Goal: Task Accomplishment & Management: Complete application form

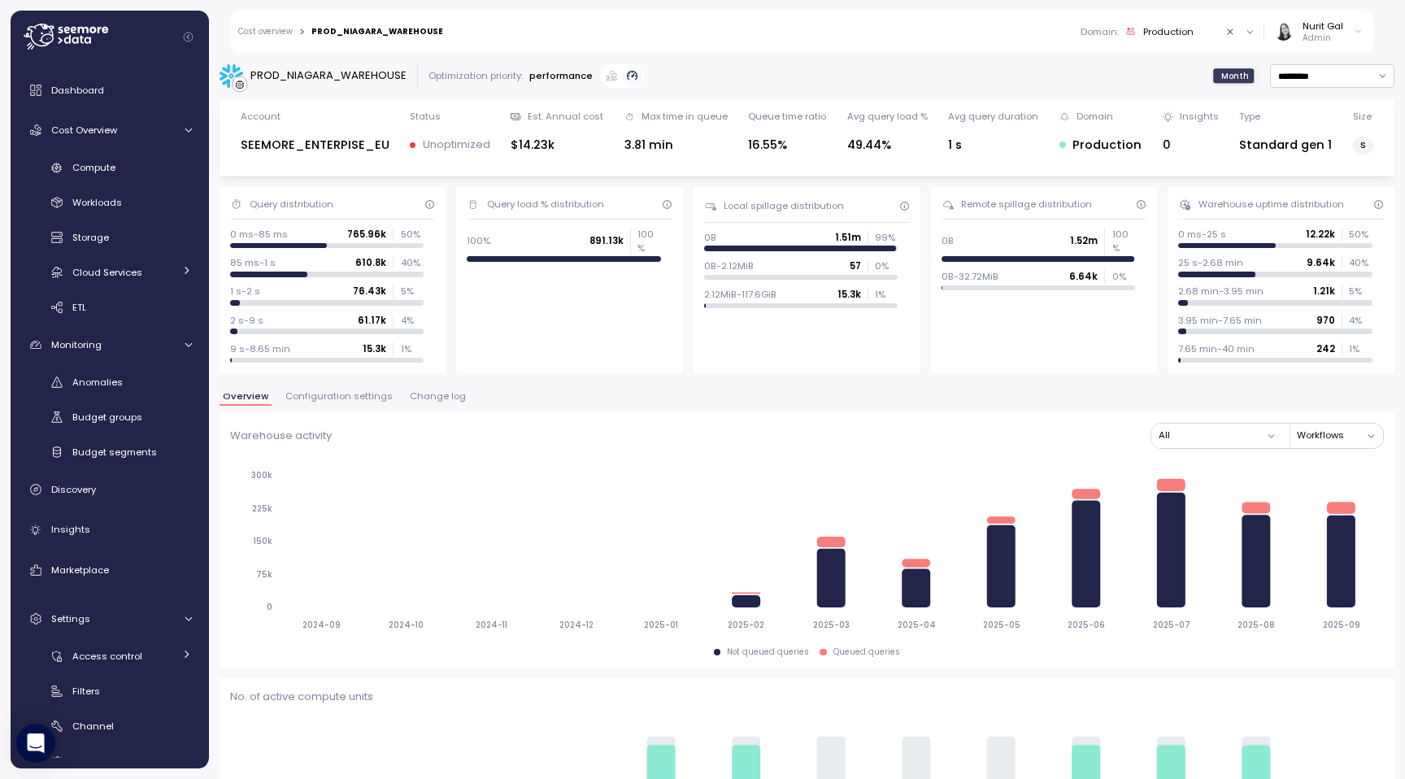
scroll to position [1538, 0]
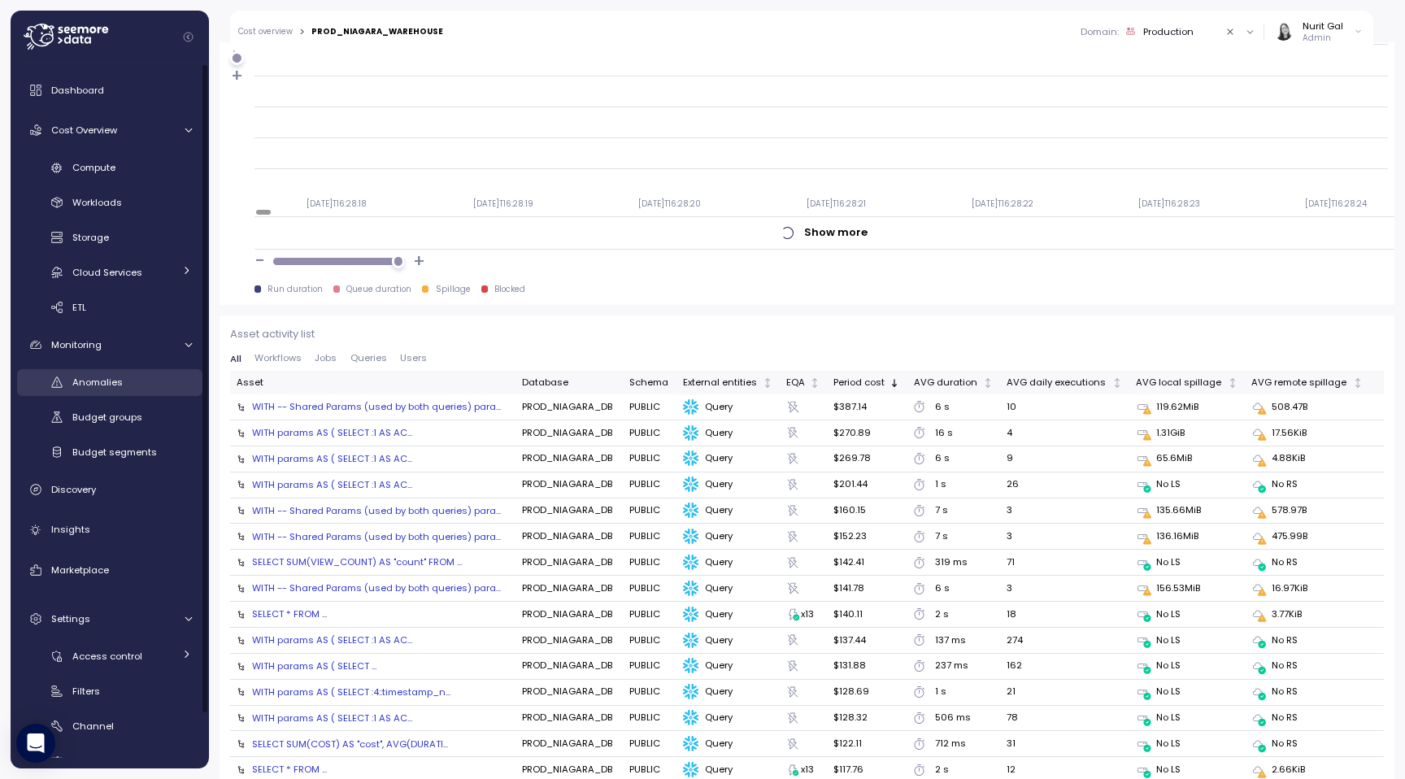
click at [103, 389] on div "Anomalies" at bounding box center [132, 382] width 120 height 16
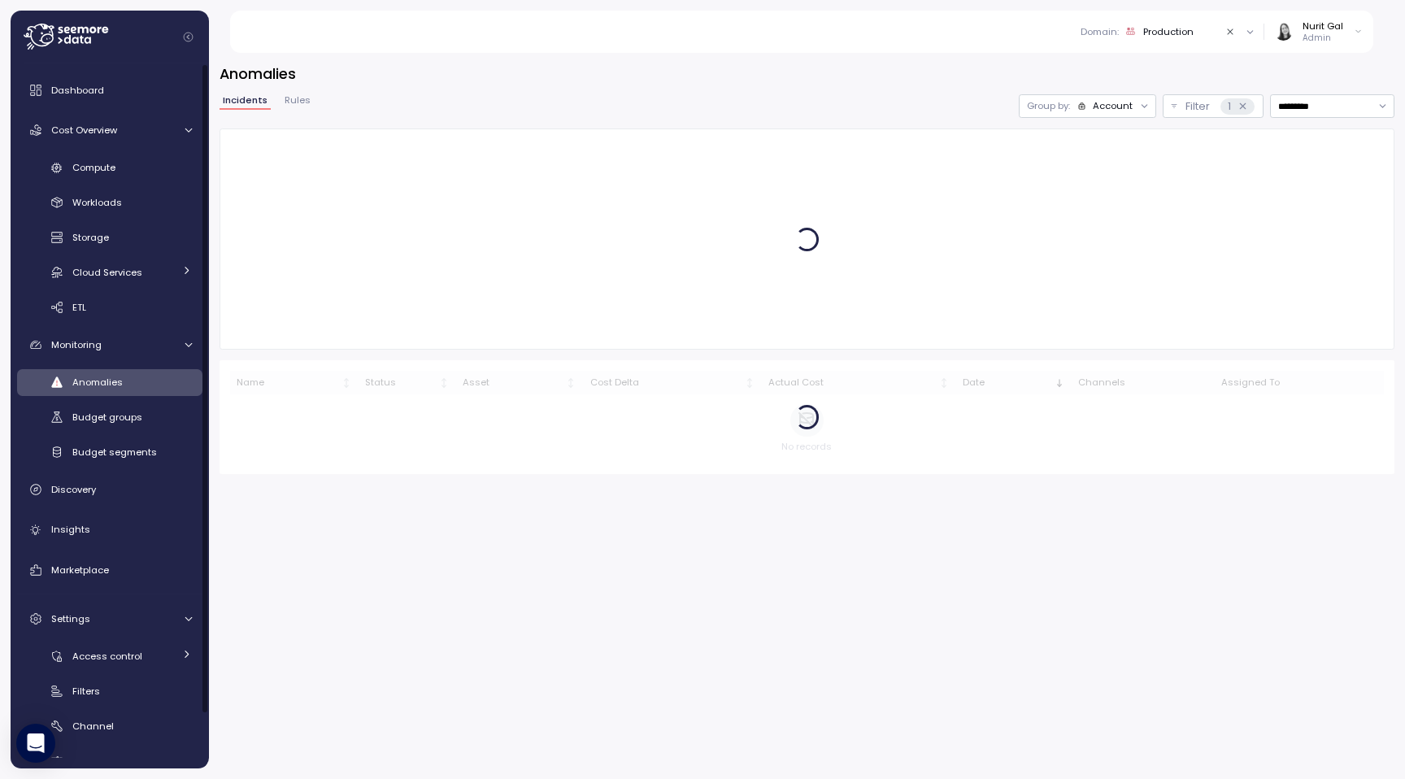
click at [307, 100] on span "Rules" at bounding box center [298, 100] width 26 height 9
click at [1321, 112] on button "New rule" at bounding box center [1354, 106] width 81 height 24
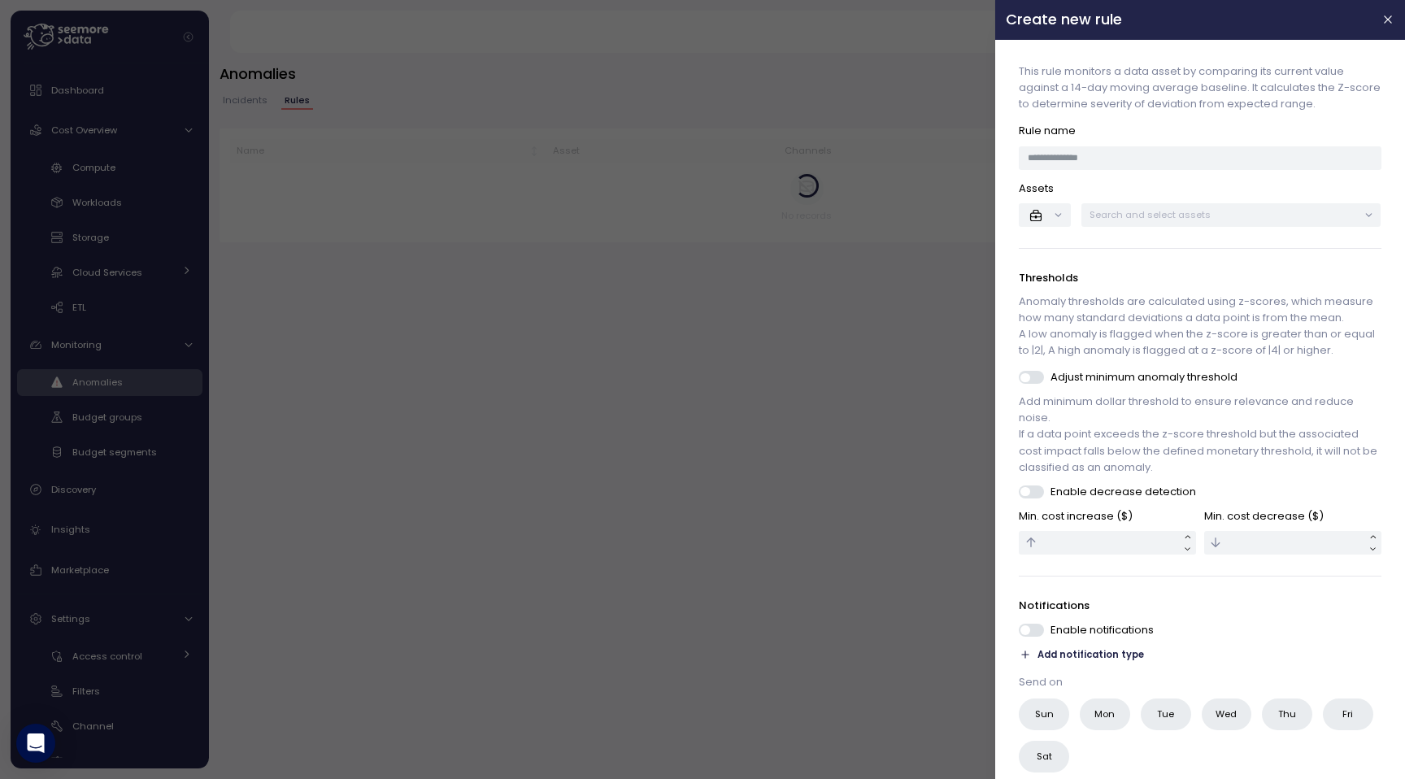
scroll to position [69, 0]
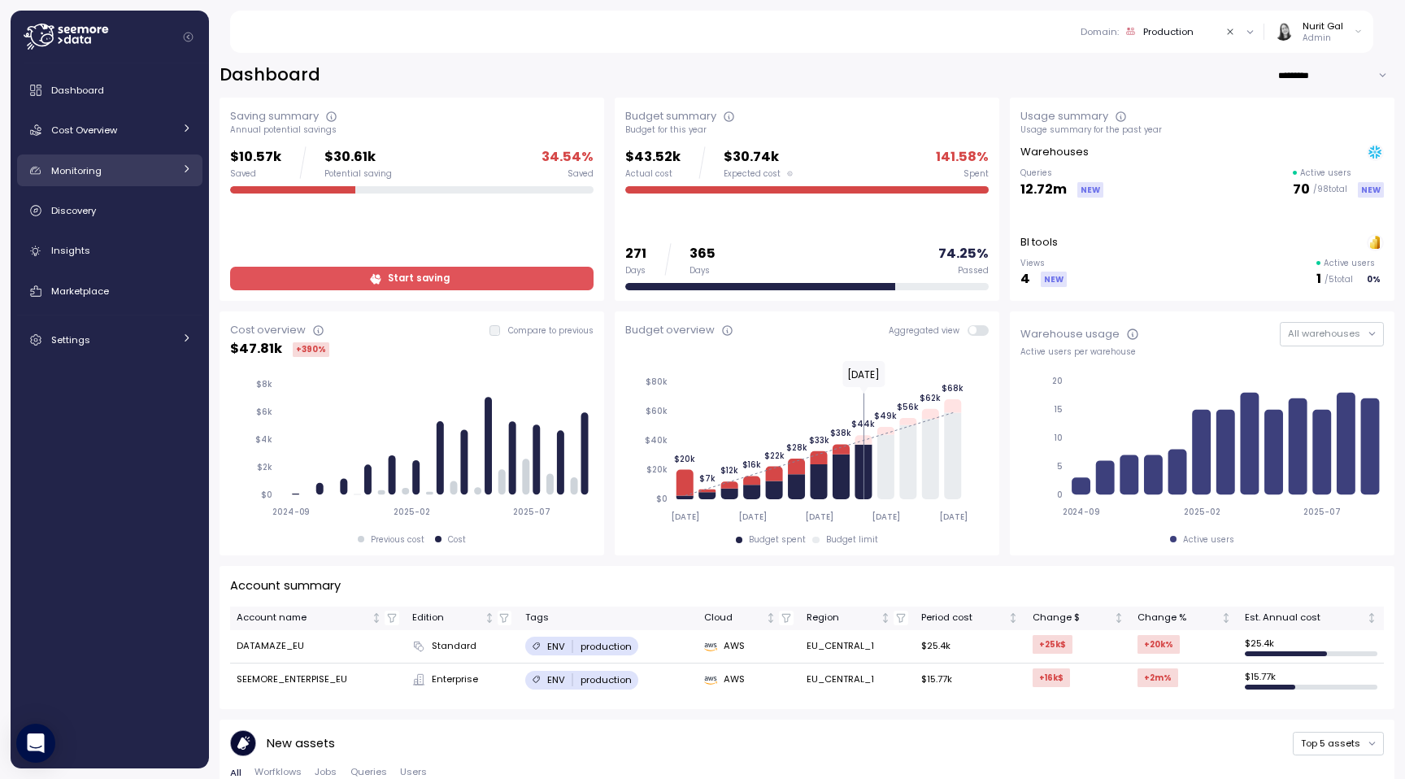
click at [125, 185] on link "Monitoring" at bounding box center [109, 170] width 185 height 33
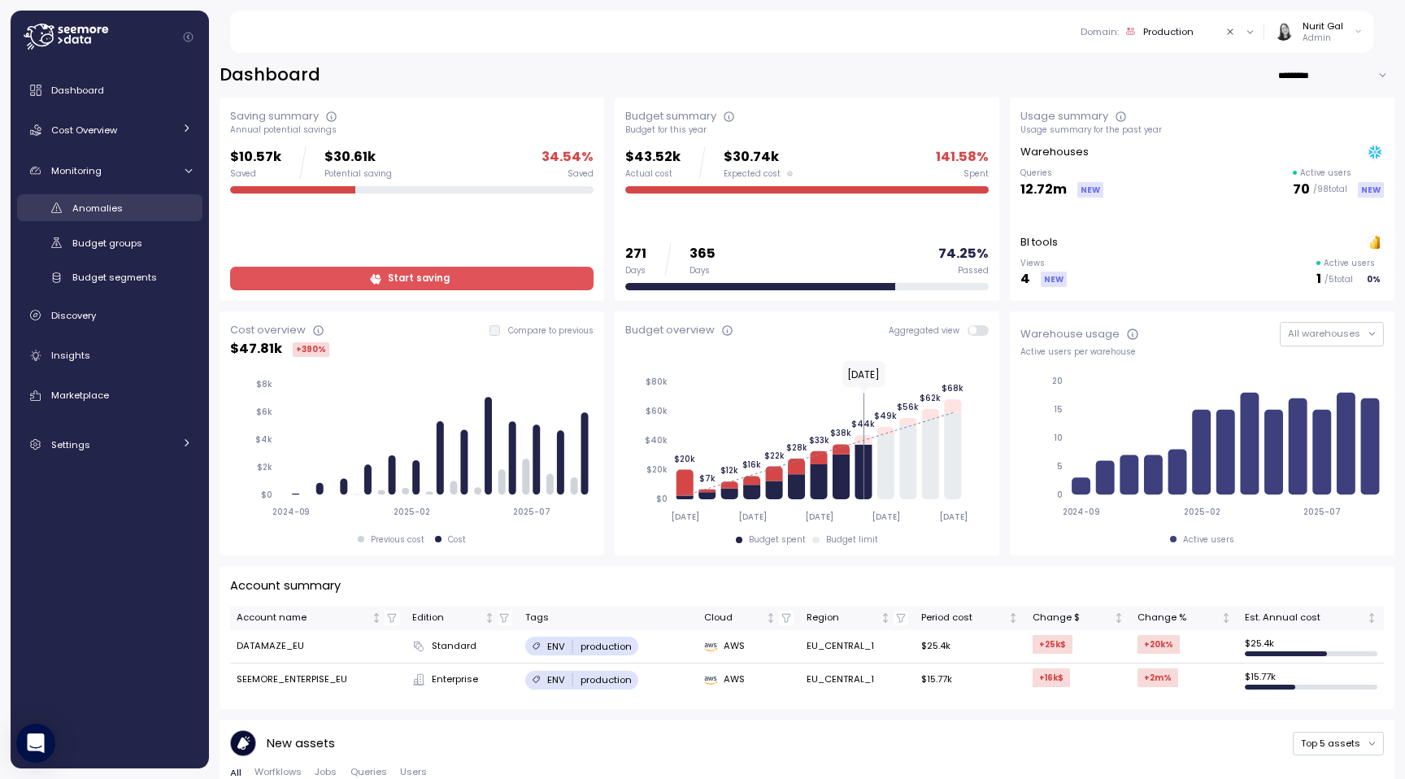
click at [128, 206] on div "Anomalies" at bounding box center [132, 208] width 120 height 16
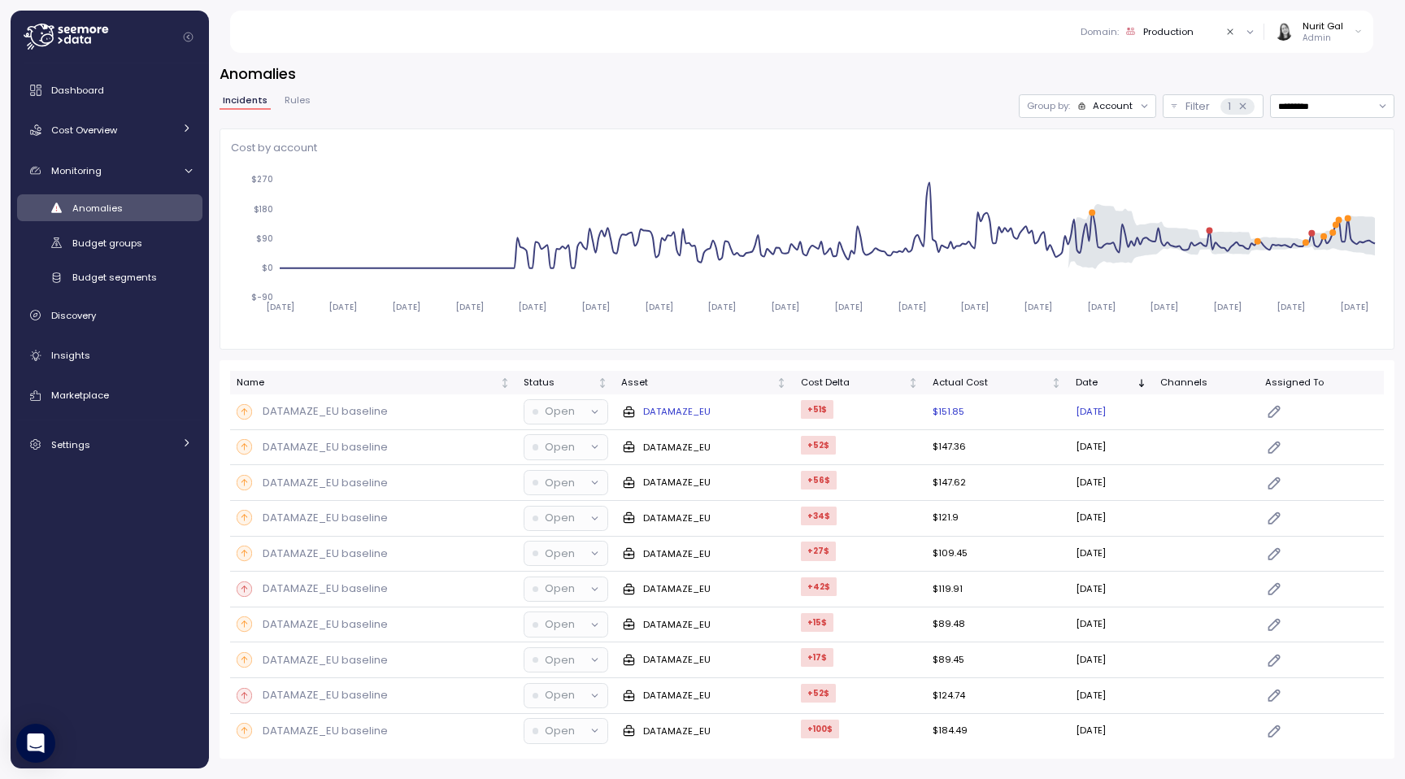
click at [390, 416] on div "DATAMAZE_EU baseline" at bounding box center [374, 411] width 274 height 16
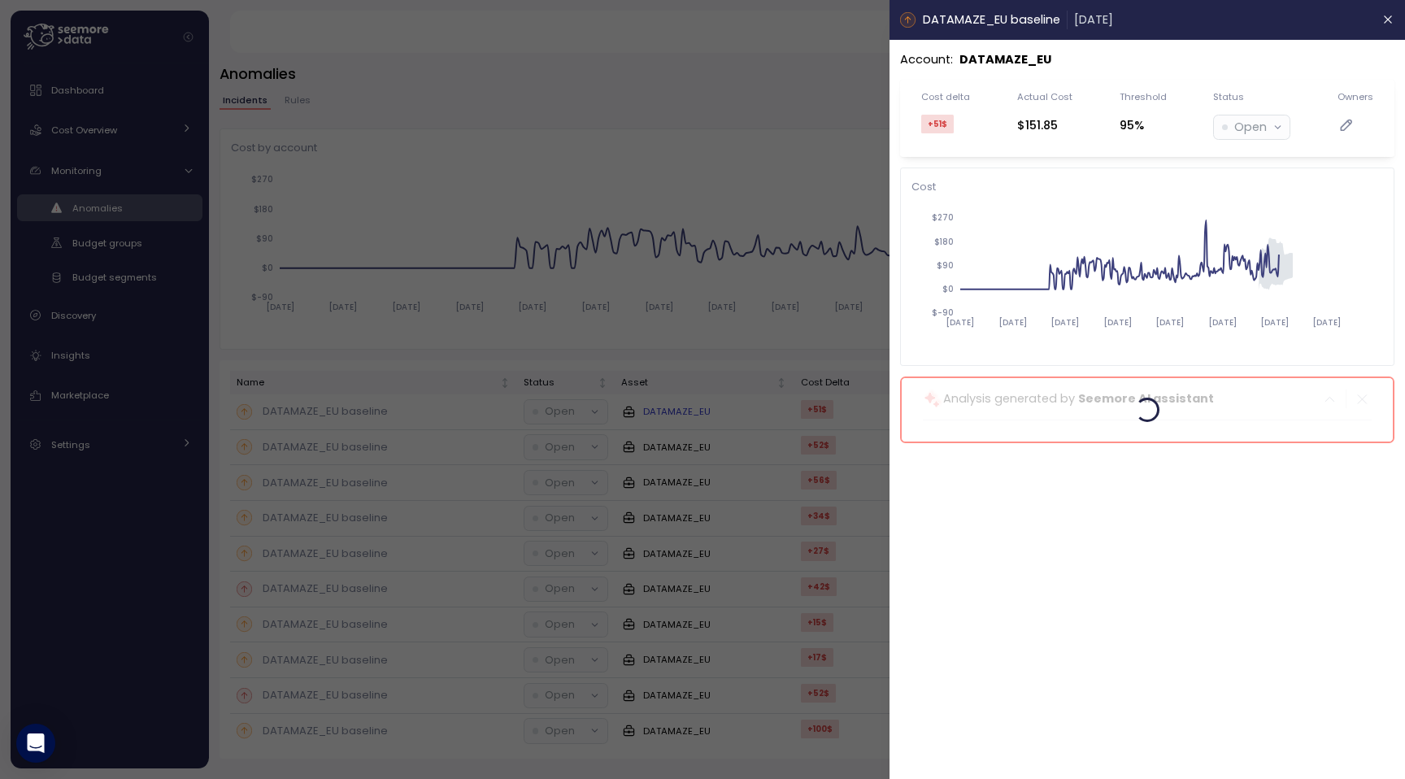
click at [390, 416] on div at bounding box center [702, 389] width 1405 height 779
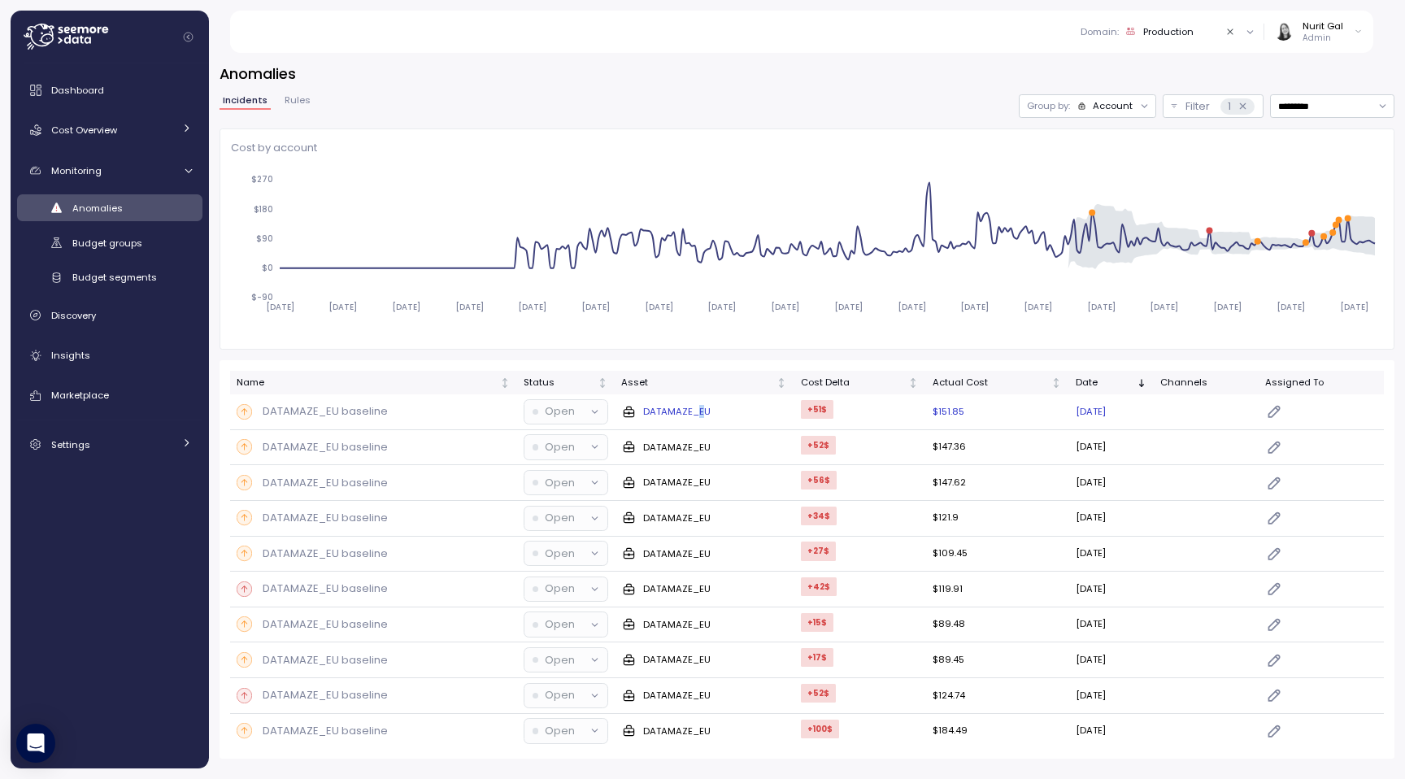
click at [692, 411] on p "DATAMAZE_EU" at bounding box center [676, 411] width 67 height 13
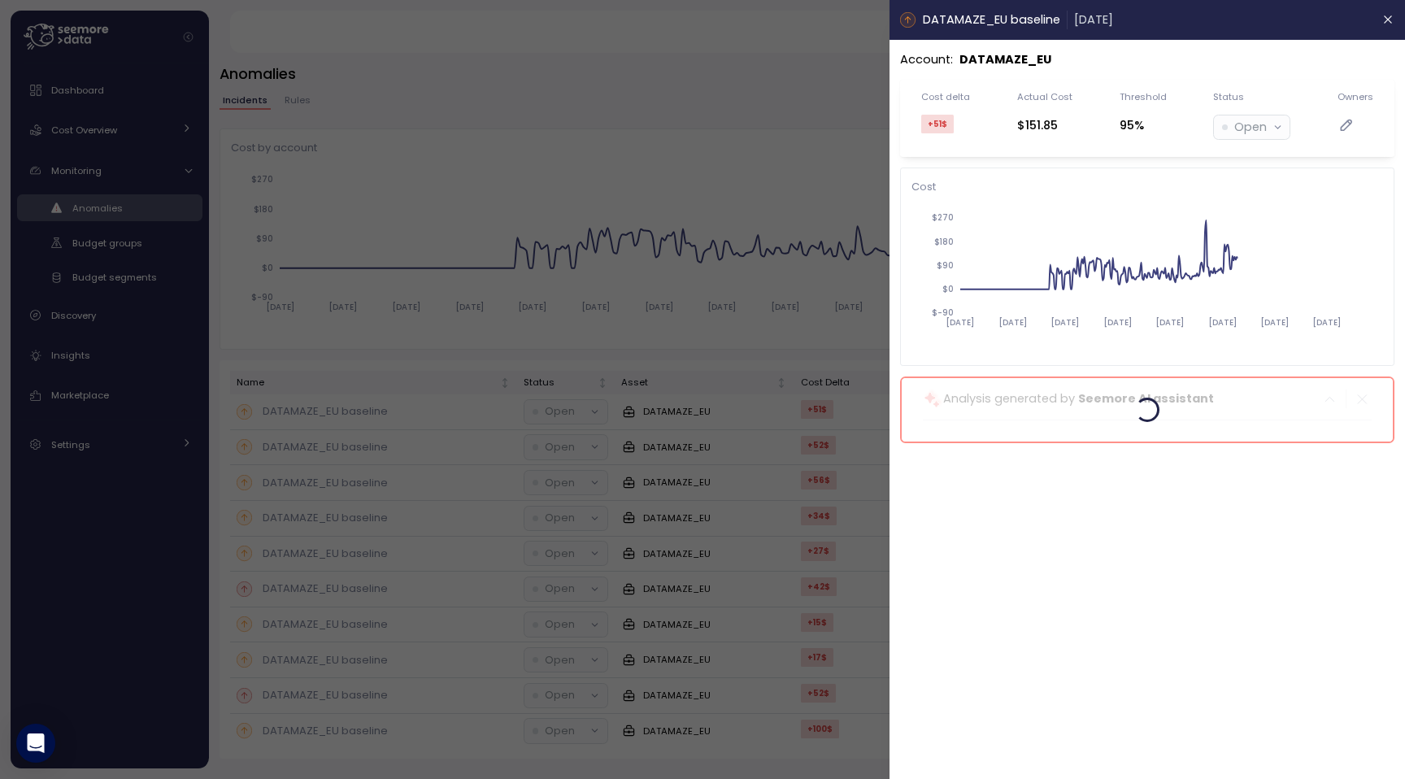
click at [711, 379] on div at bounding box center [702, 389] width 1405 height 779
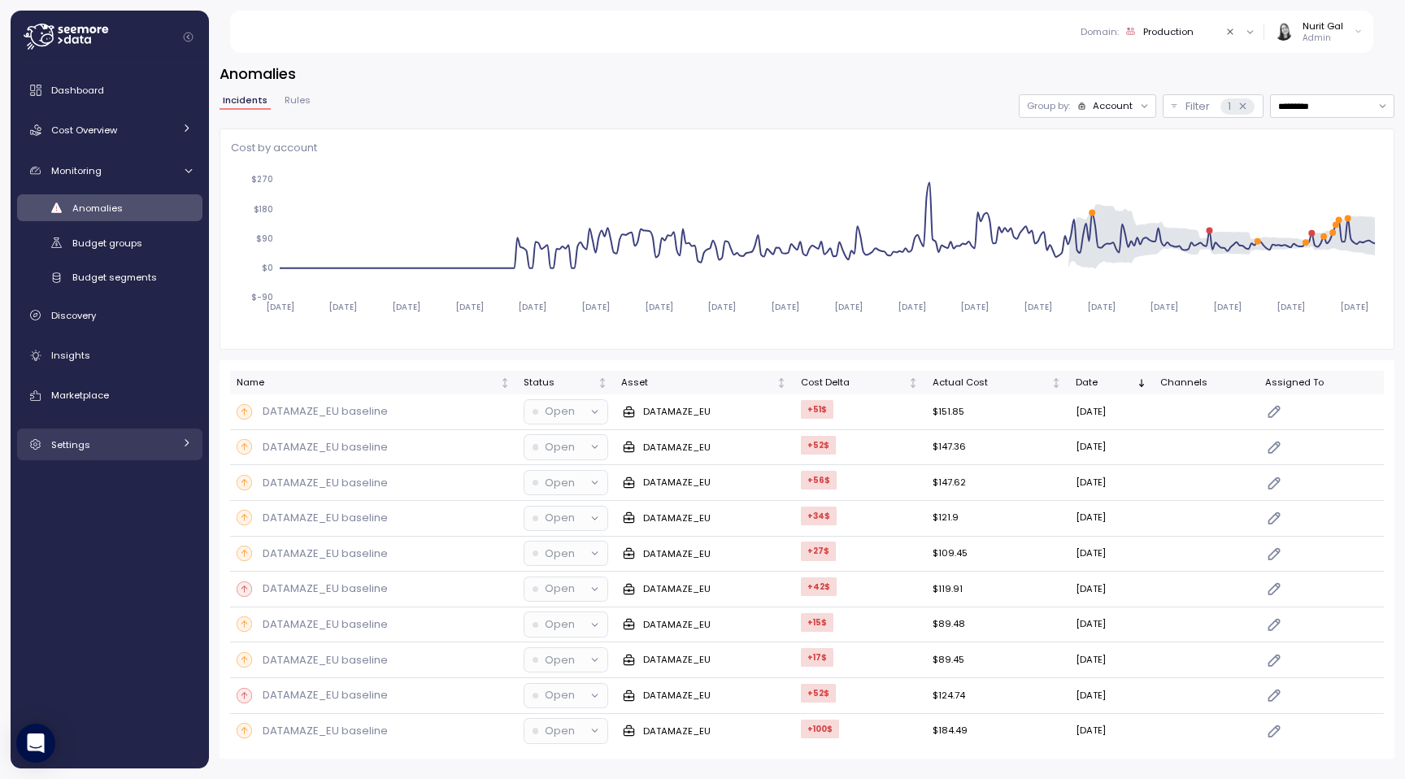
click at [87, 456] on link "Settings" at bounding box center [109, 444] width 185 height 33
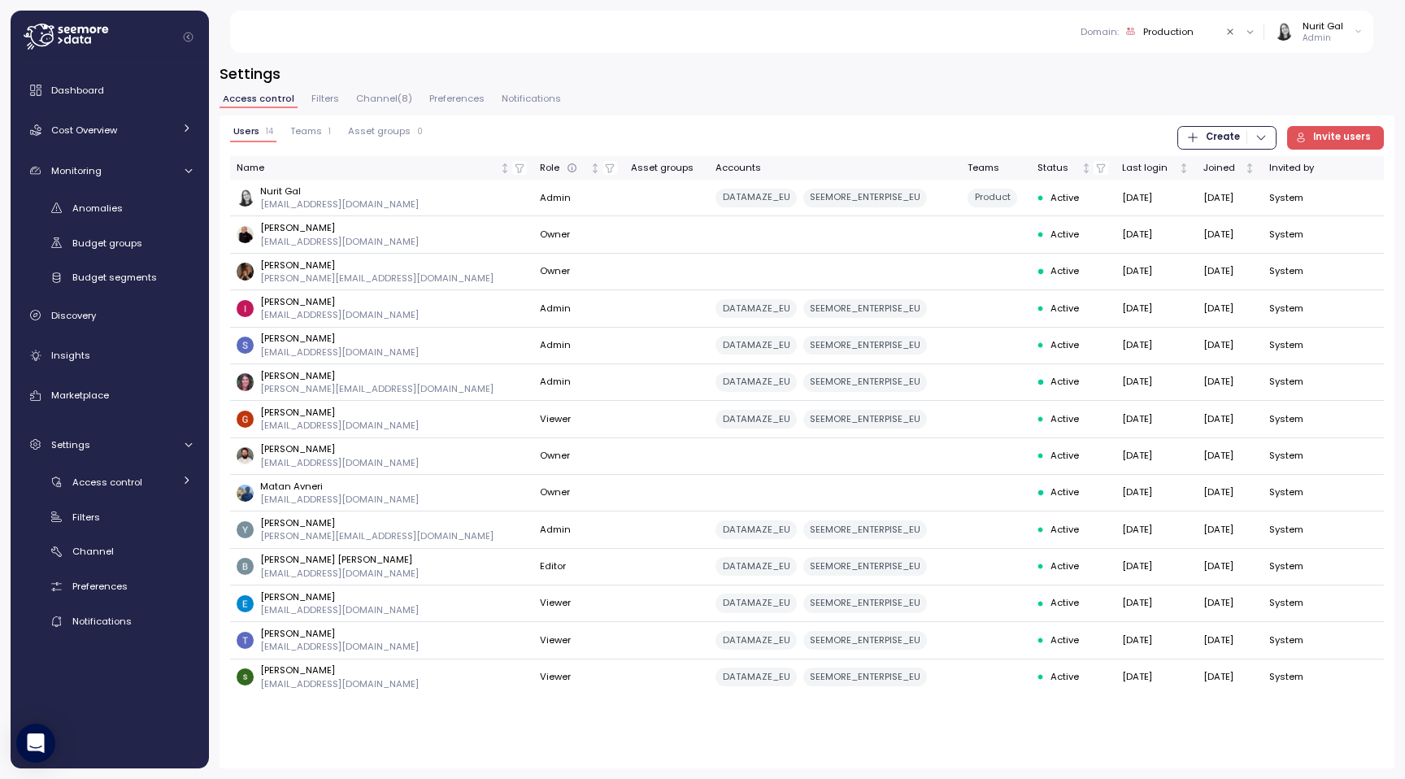
click at [474, 102] on span "Preferences" at bounding box center [456, 98] width 55 height 9
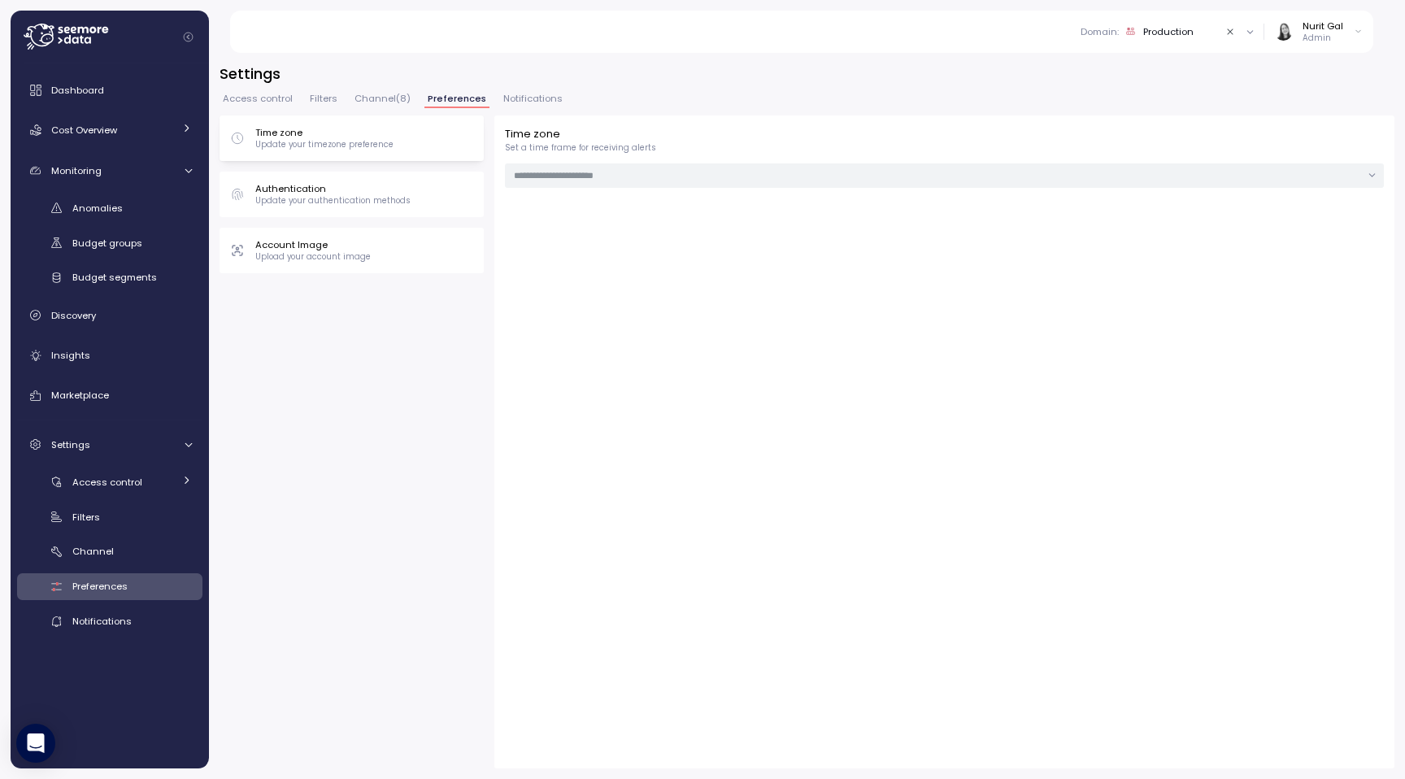
type input "******"
click at [98, 178] on link "Monitoring" at bounding box center [109, 170] width 185 height 33
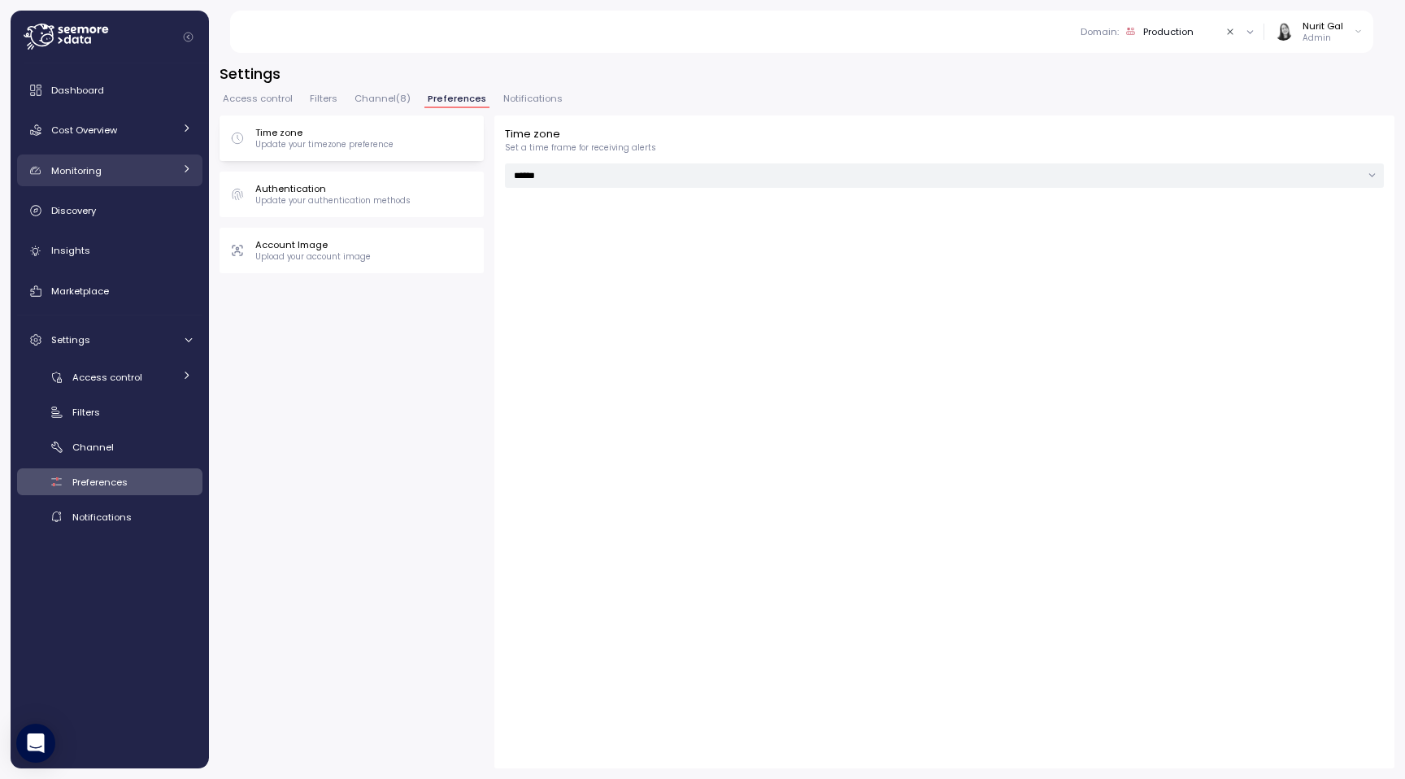
click at [91, 184] on link "Monitoring" at bounding box center [109, 170] width 185 height 33
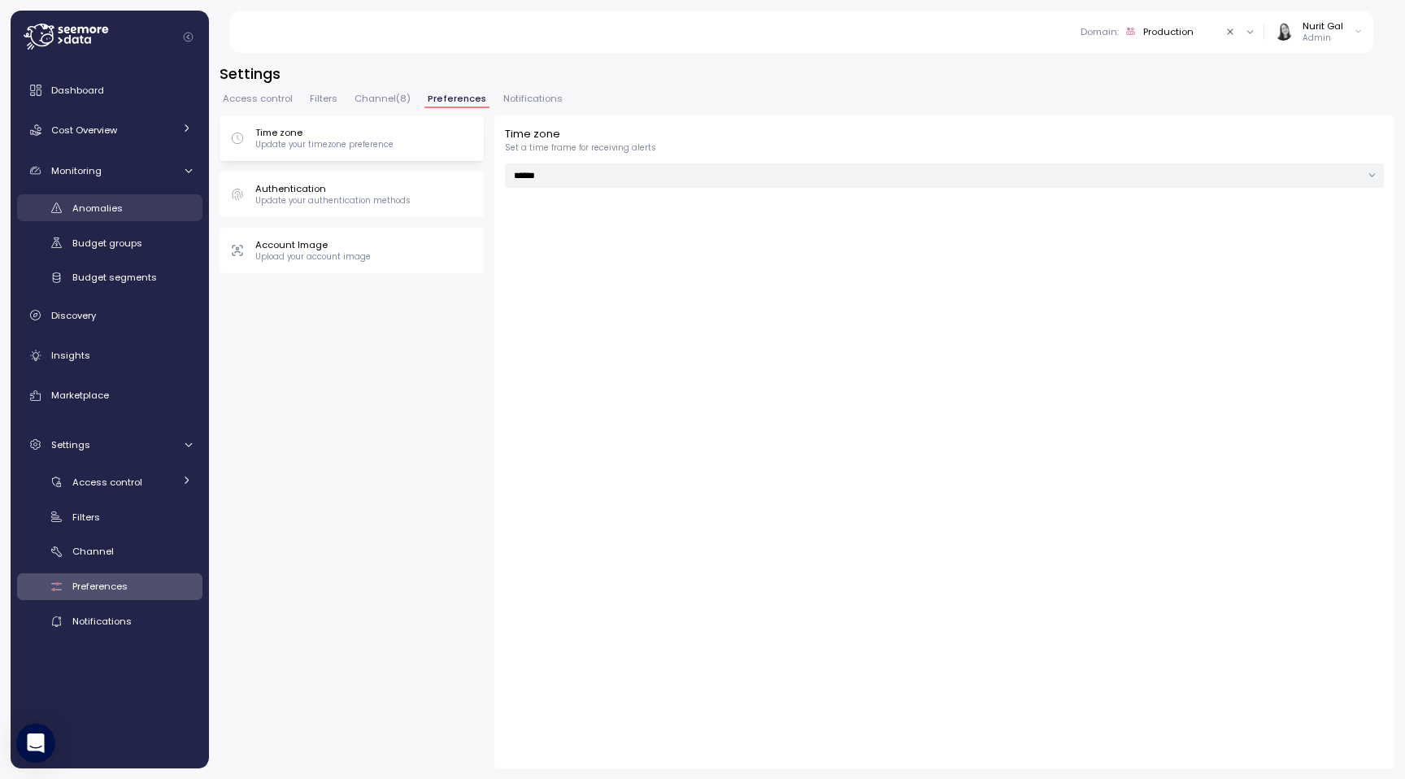
click at [91, 201] on div "Anomalies" at bounding box center [132, 208] width 120 height 16
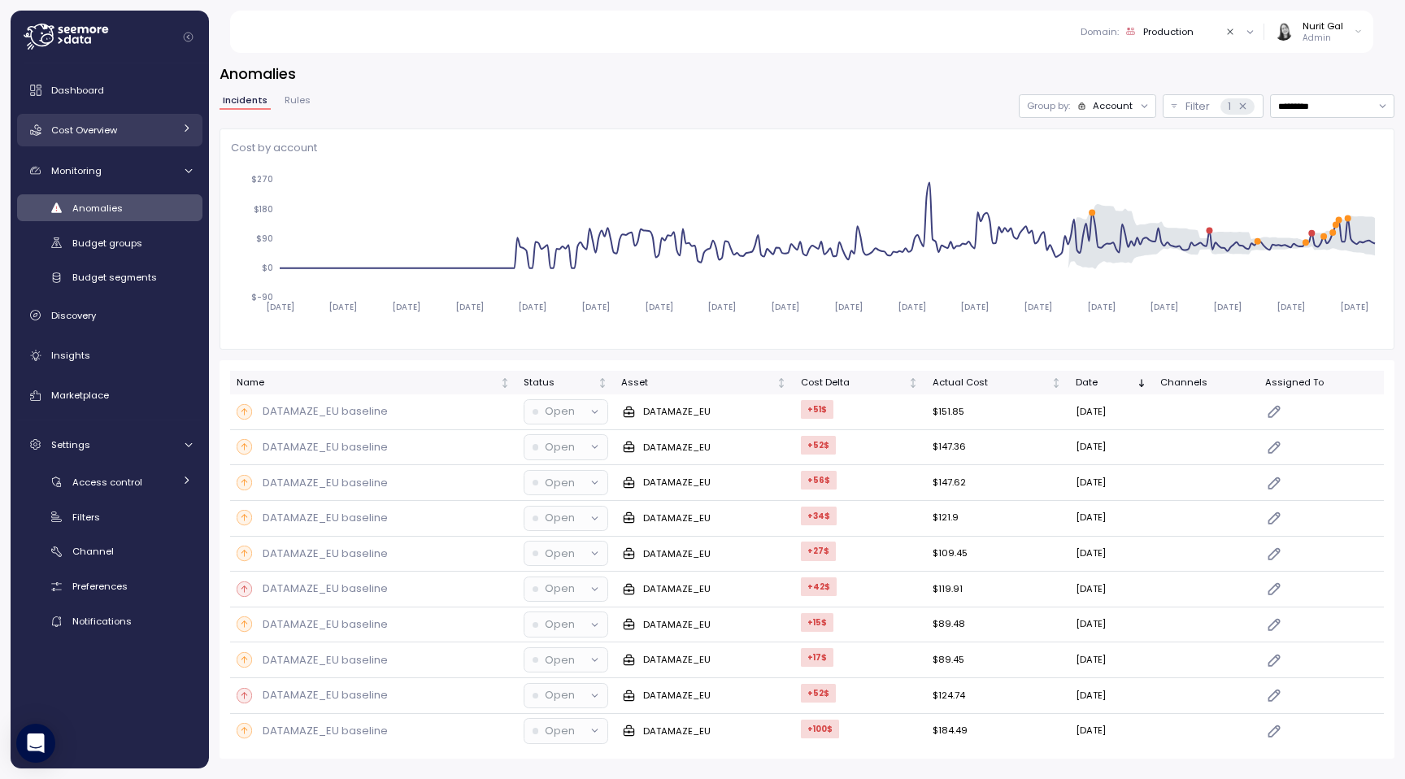
click at [96, 137] on span "Cost Overview" at bounding box center [84, 130] width 66 height 13
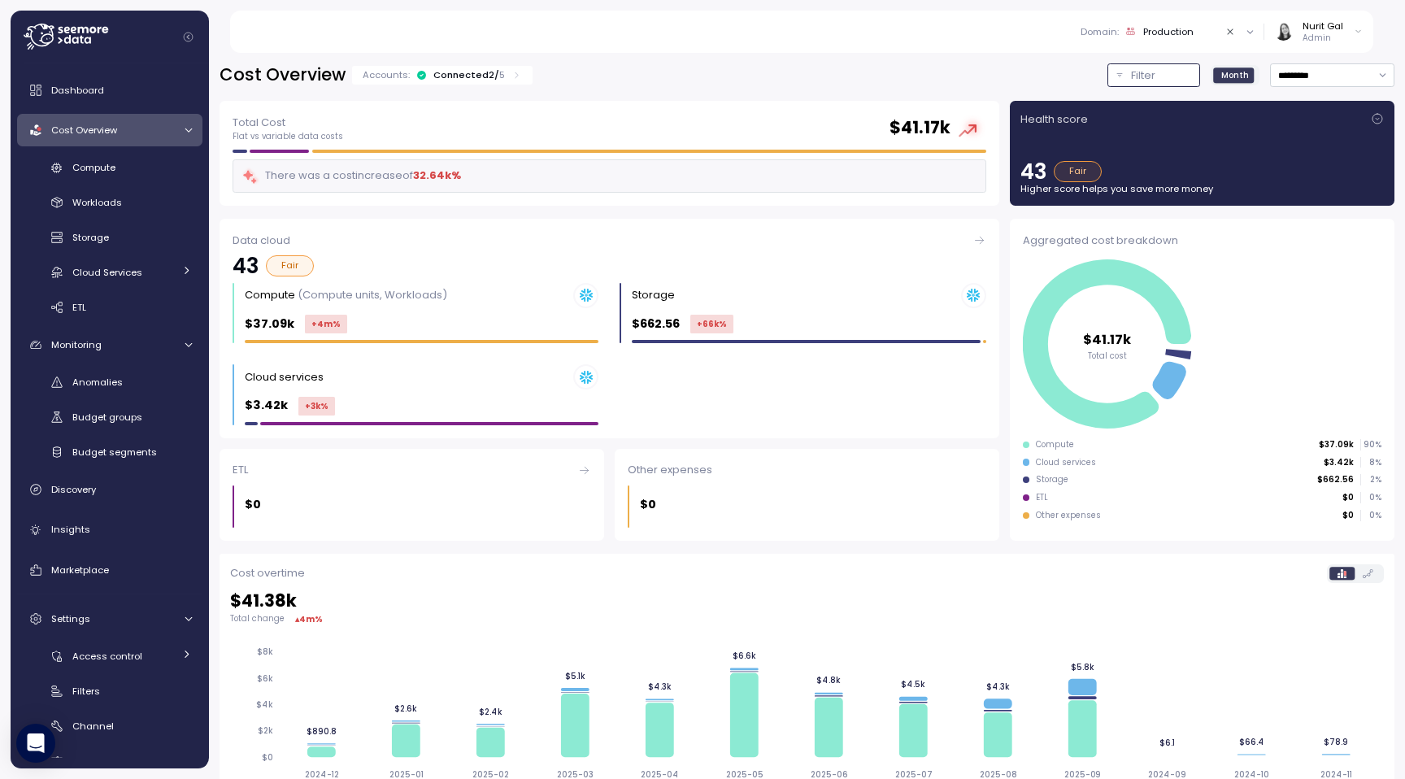
click at [1133, 83] on p "Filter" at bounding box center [1143, 75] width 24 height 16
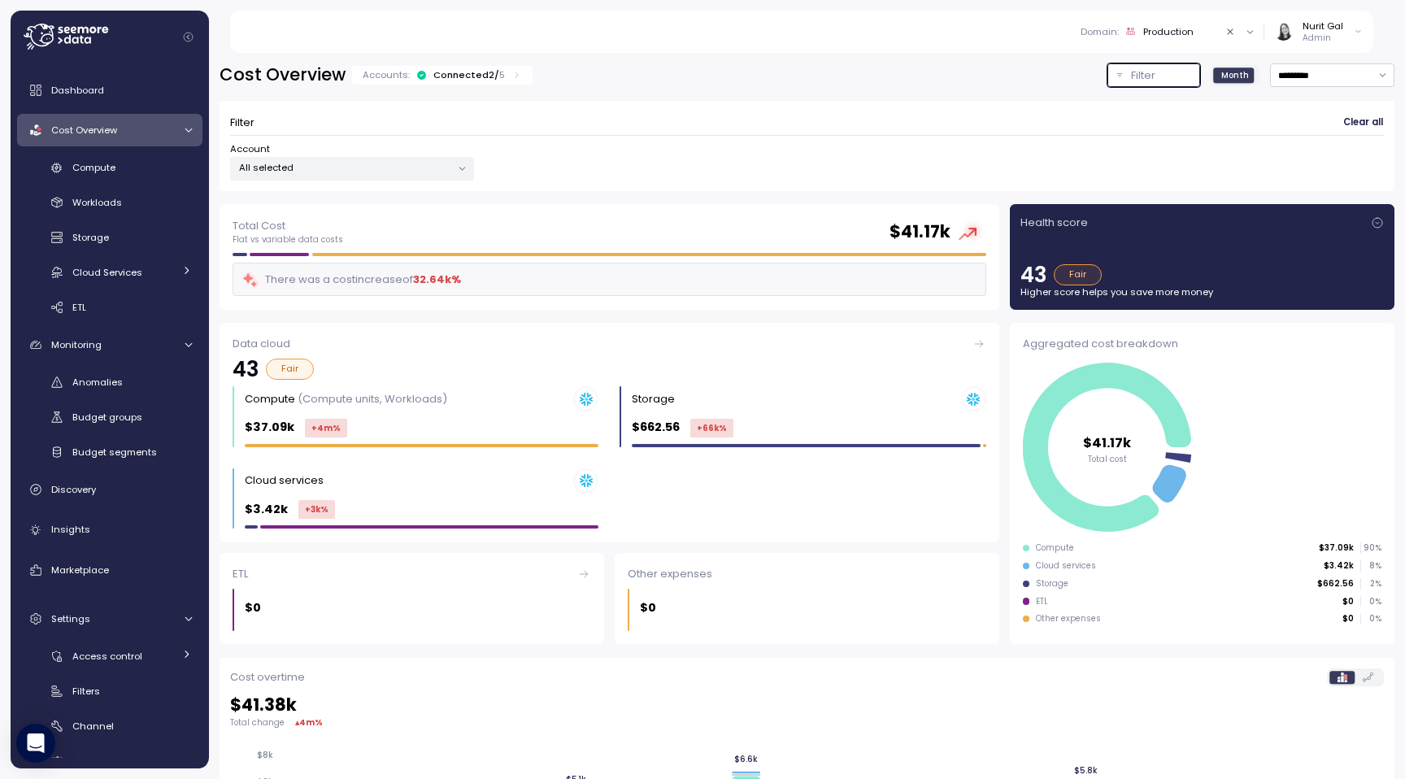
click at [1124, 82] on button "Filter" at bounding box center [1153, 75] width 93 height 24
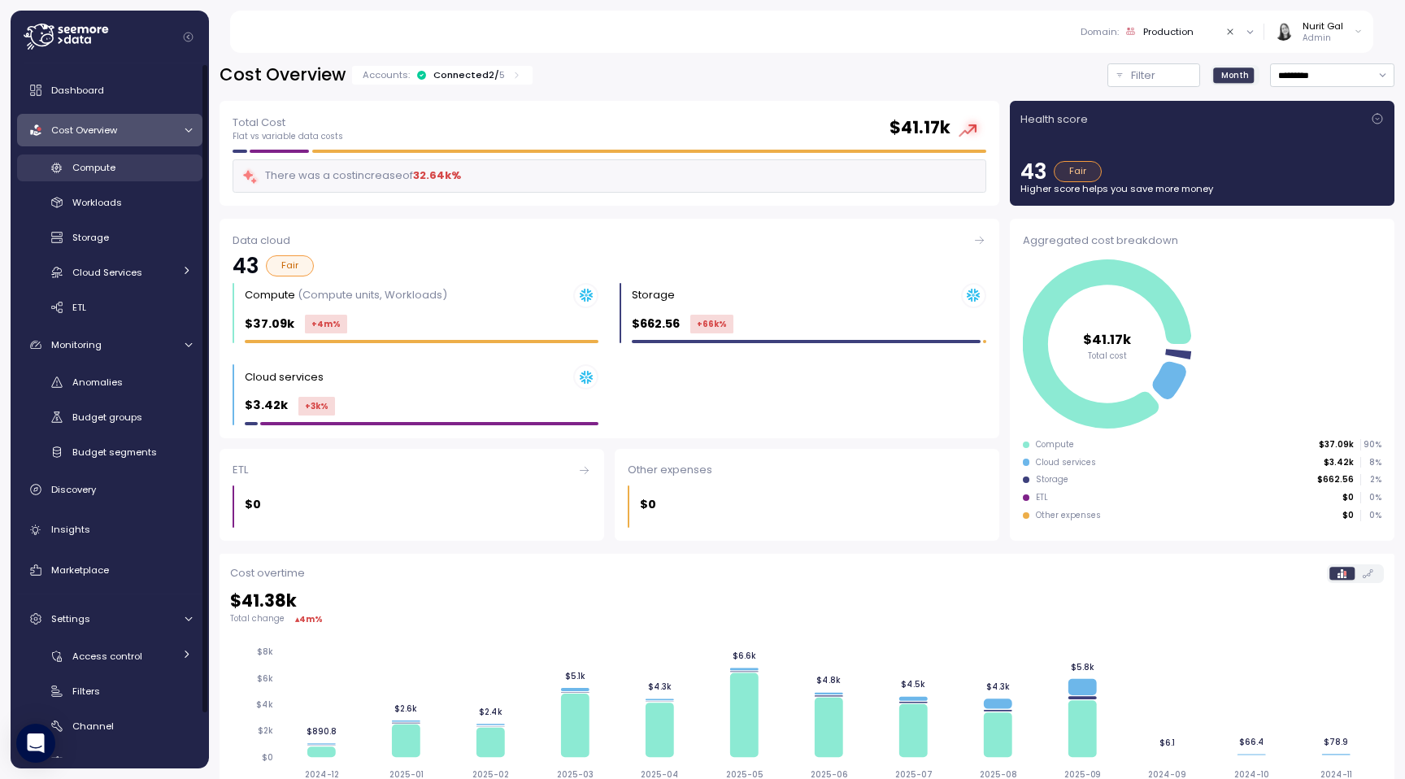
click at [119, 154] on link "Compute" at bounding box center [109, 167] width 185 height 27
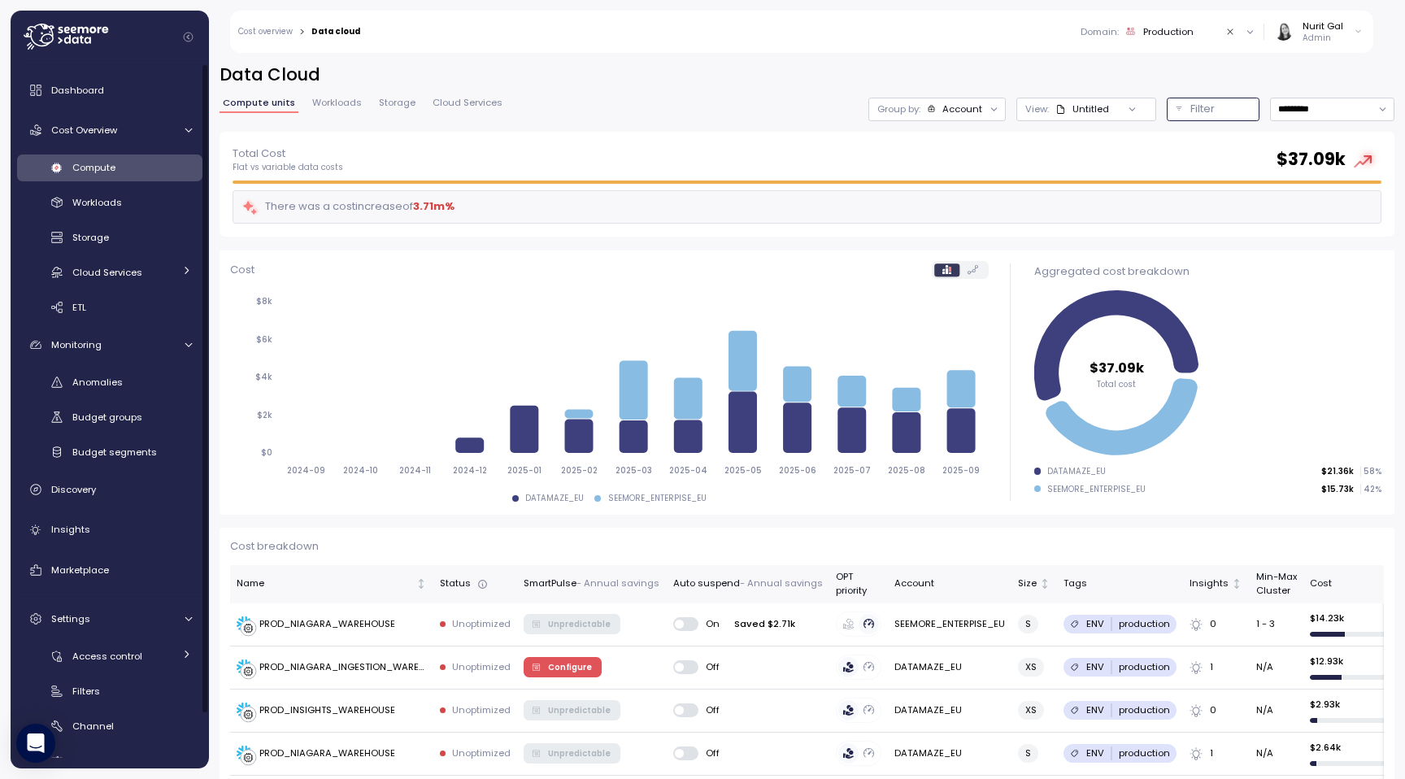
click at [1187, 110] on button "Filter" at bounding box center [1213, 110] width 93 height 24
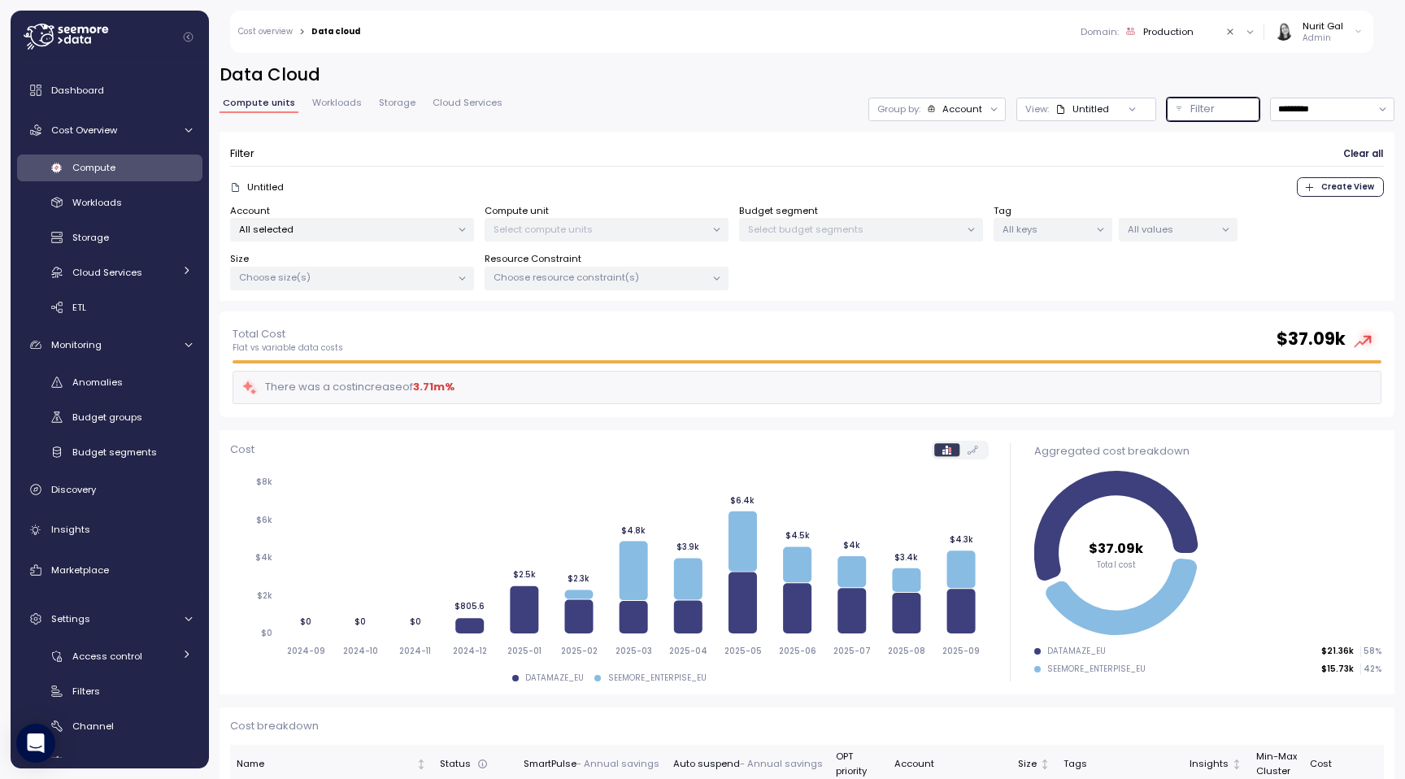
click at [1187, 110] on button "Filter" at bounding box center [1213, 110] width 93 height 24
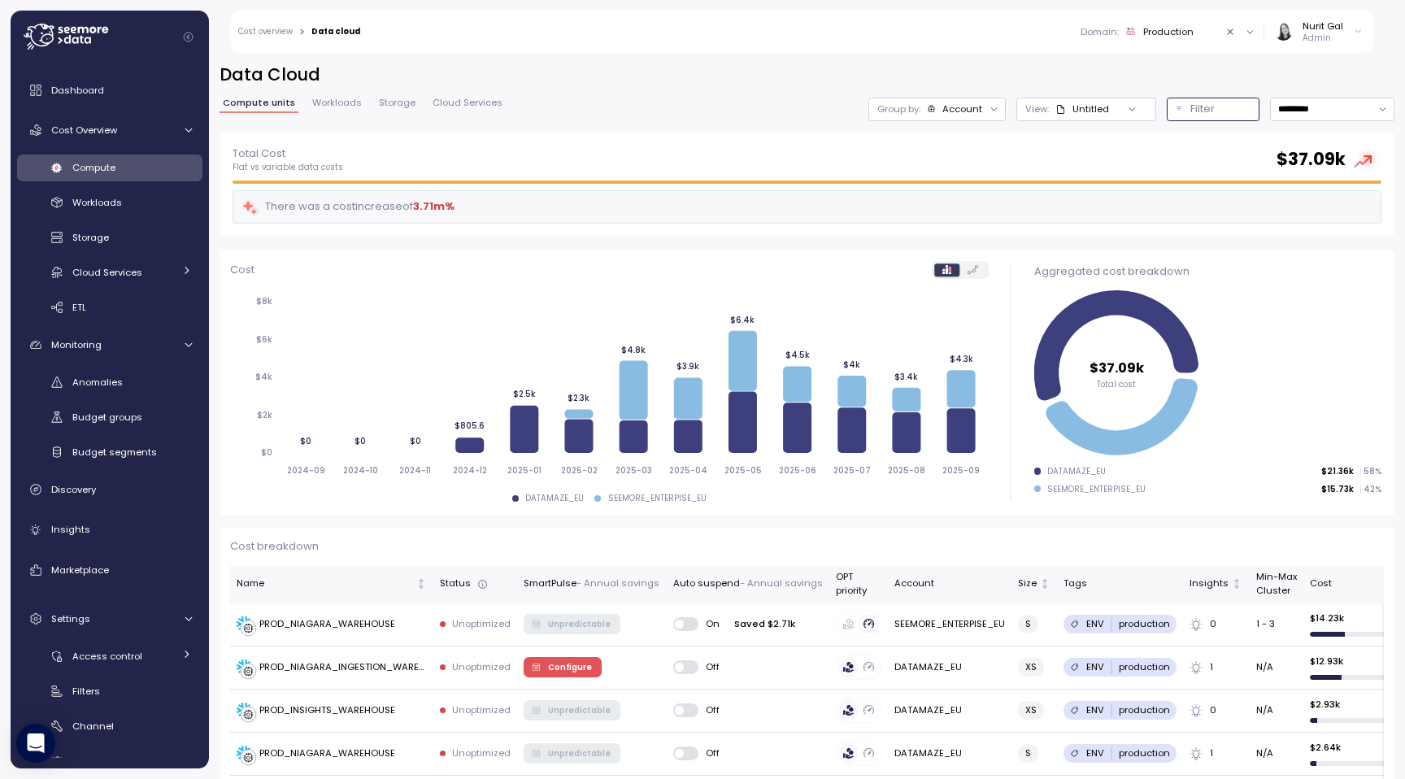
click at [1205, 111] on p "Filter" at bounding box center [1202, 109] width 24 height 16
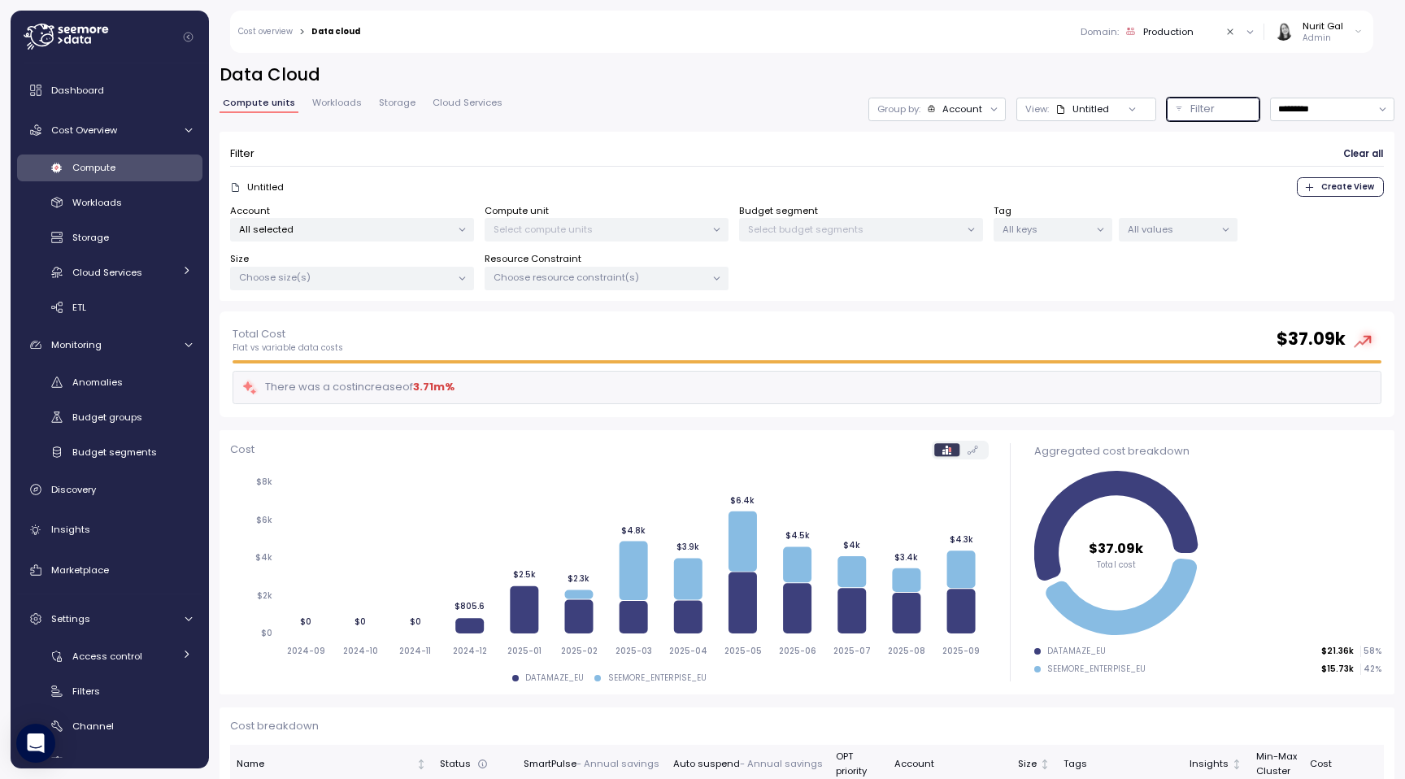
click at [1177, 107] on button "Filter" at bounding box center [1213, 110] width 93 height 24
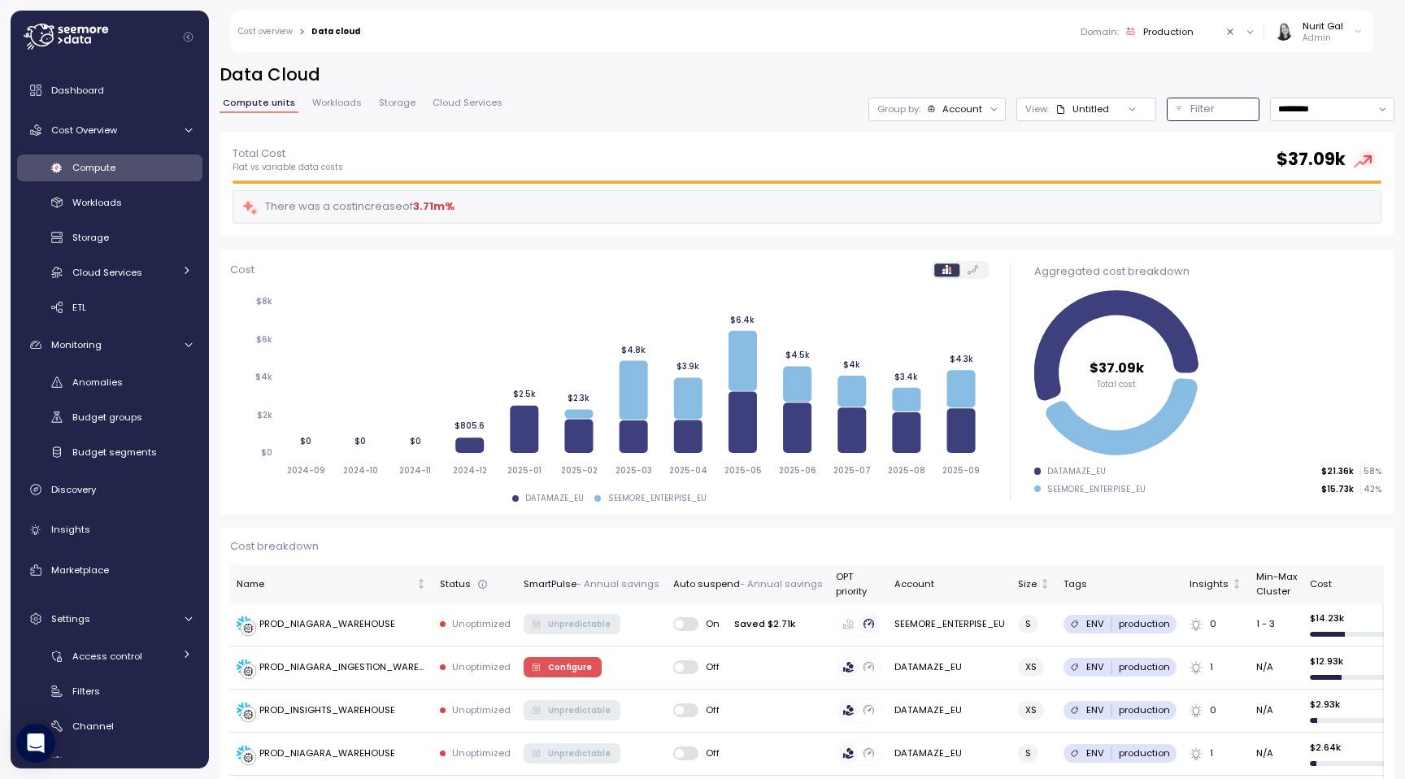
click at [1177, 107] on button "Filter" at bounding box center [1213, 110] width 93 height 24
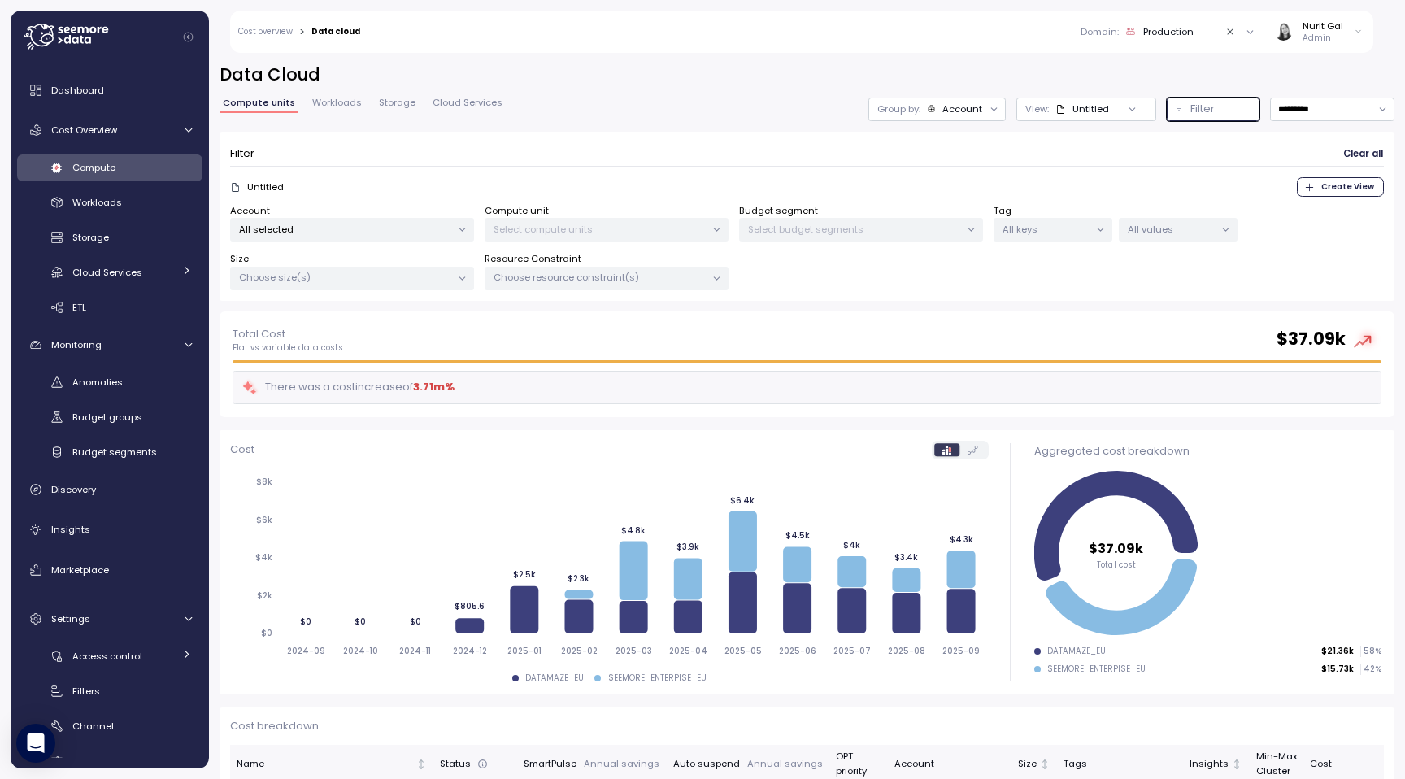
click at [1195, 112] on p "Filter" at bounding box center [1202, 109] width 24 height 16
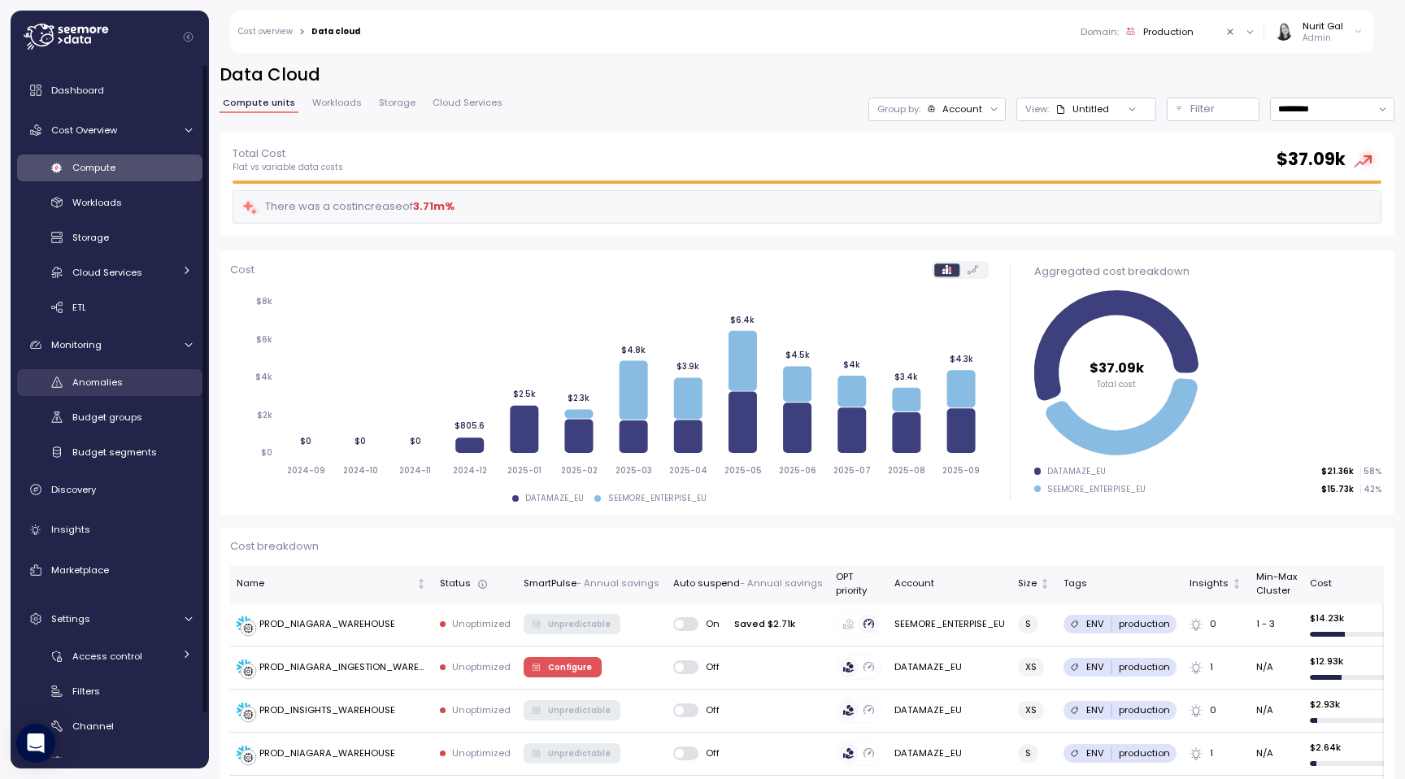
click at [127, 376] on div "Anomalies" at bounding box center [132, 382] width 120 height 16
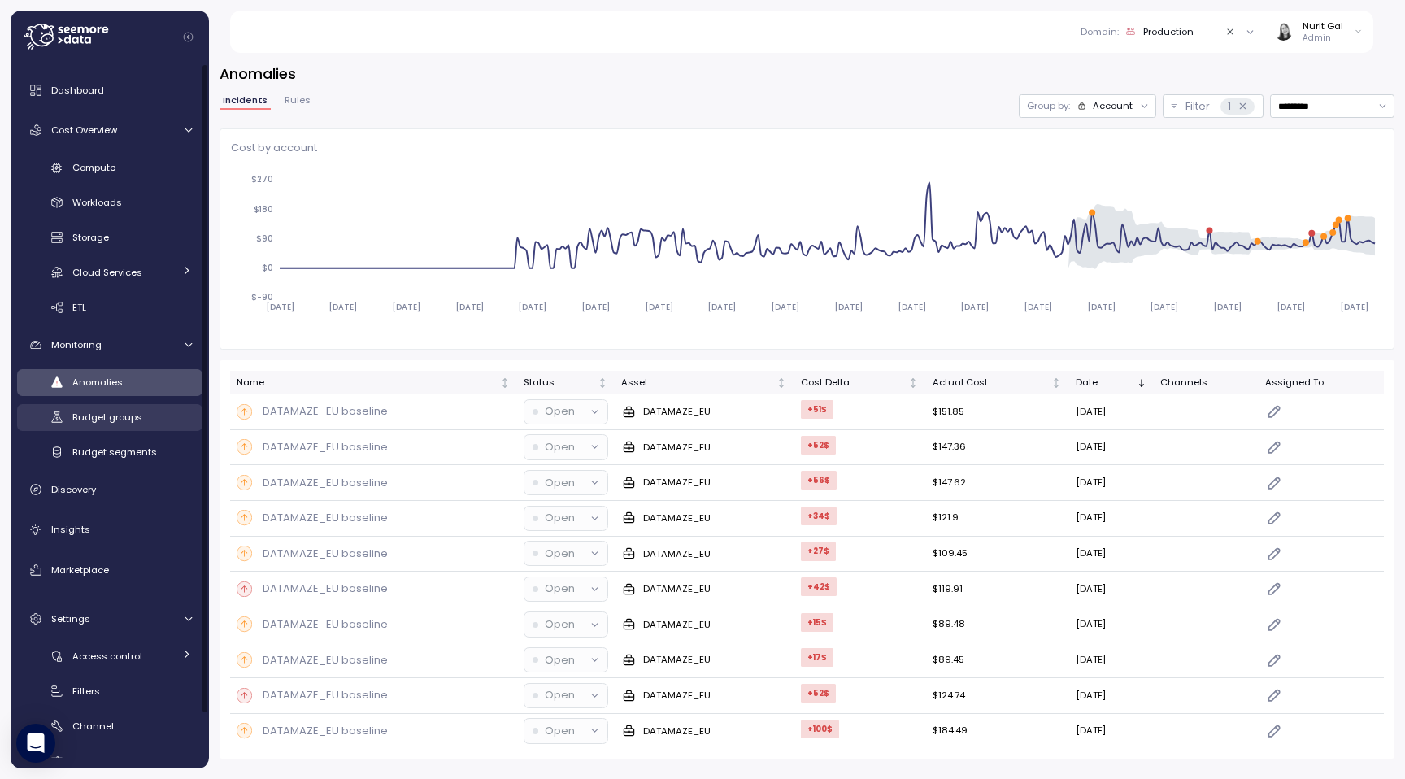
click at [127, 415] on span "Budget groups" at bounding box center [107, 417] width 70 height 13
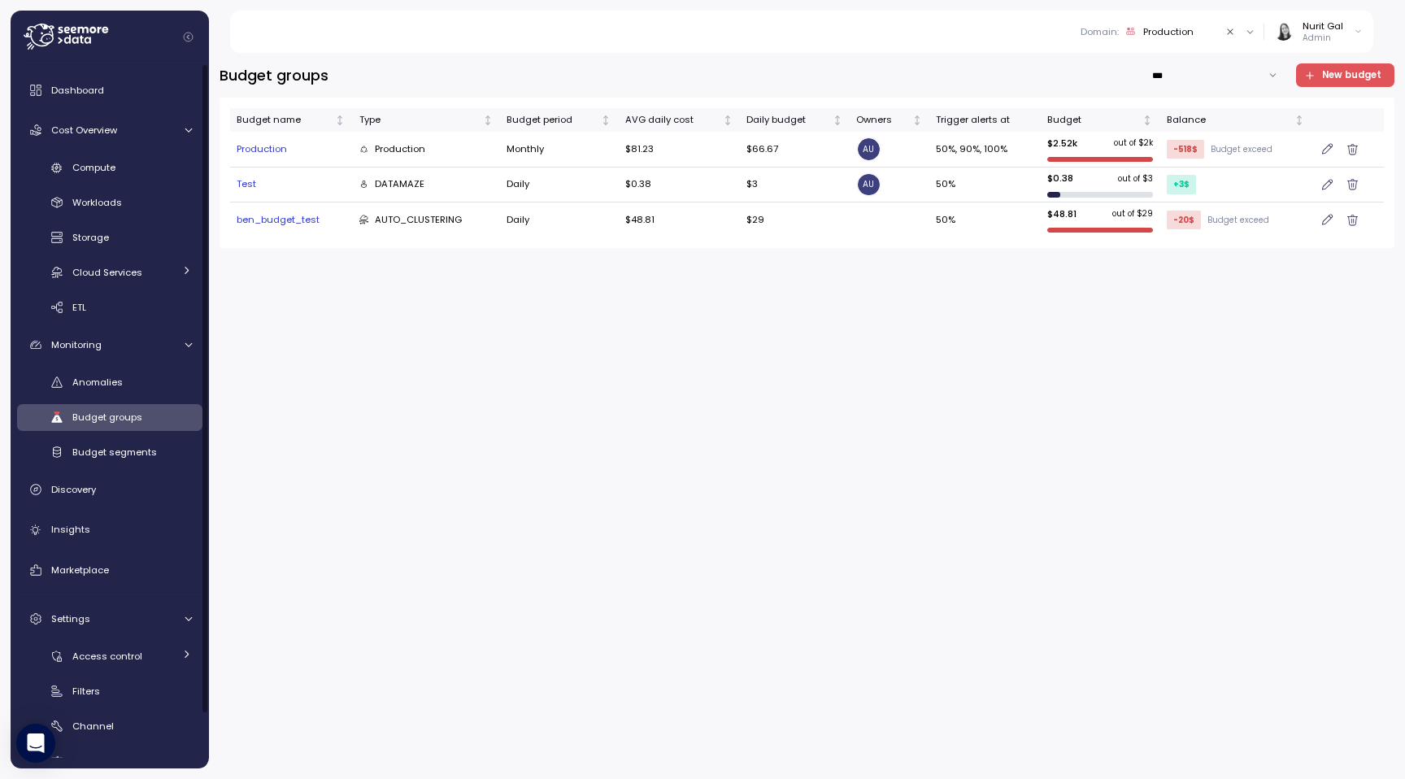
click at [1344, 74] on span "New budget" at bounding box center [1351, 75] width 59 height 22
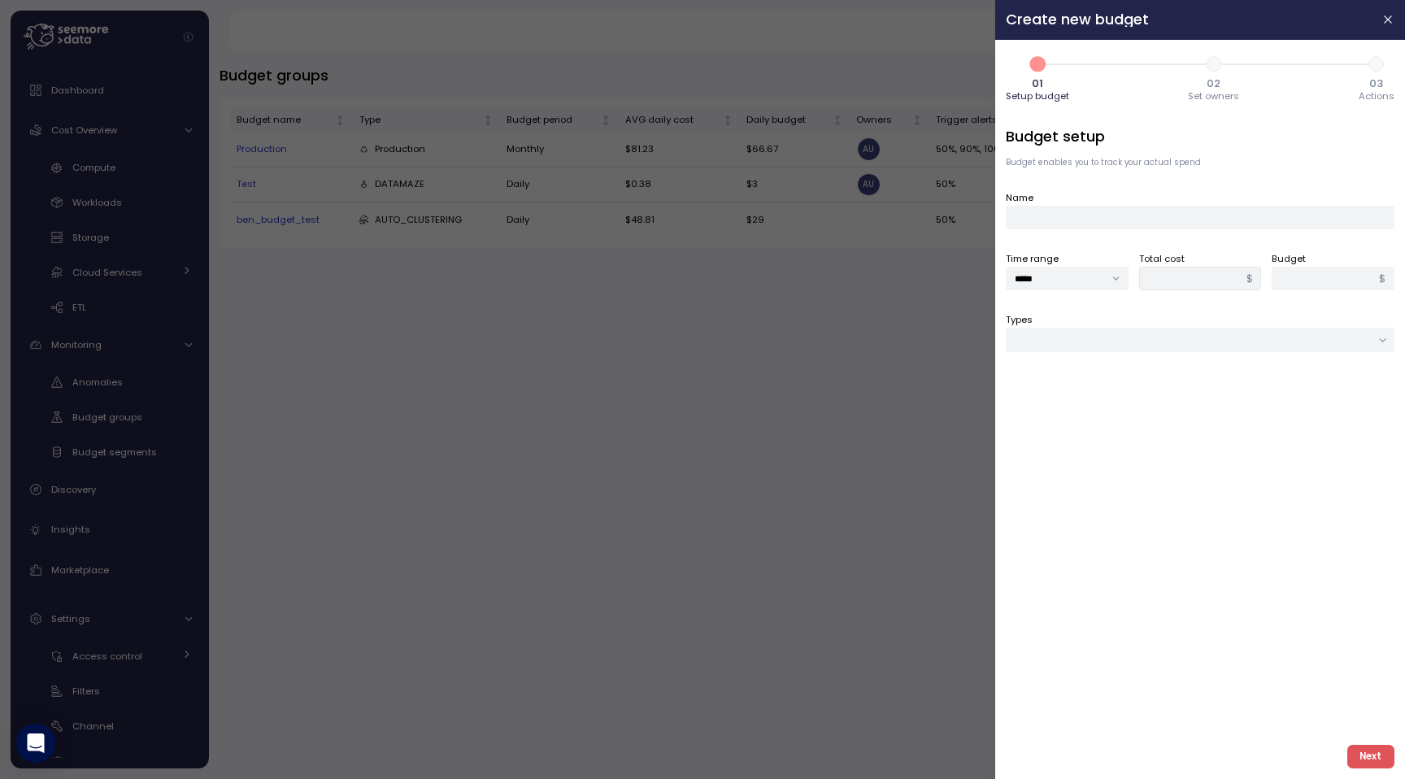
click at [1210, 65] on span "2" at bounding box center [1214, 64] width 28 height 28
click at [1190, 217] on input "Name" at bounding box center [1200, 218] width 389 height 24
type input "*********"
click at [1090, 322] on div "Types" at bounding box center [1200, 331] width 389 height 40
click at [1090, 337] on input "Types" at bounding box center [1200, 340] width 389 height 24
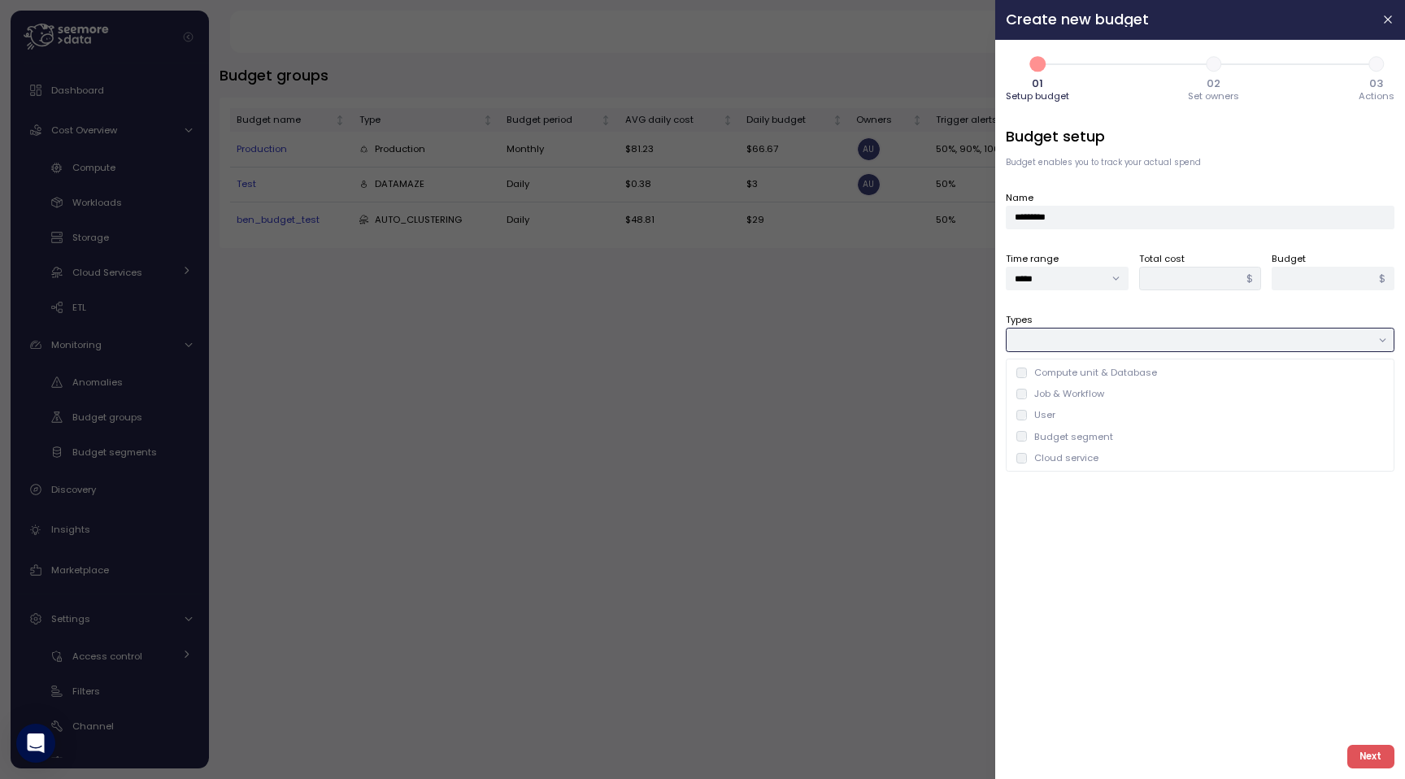
click at [1085, 390] on div "Job & Workflow" at bounding box center [1069, 393] width 70 height 13
type input "**********"
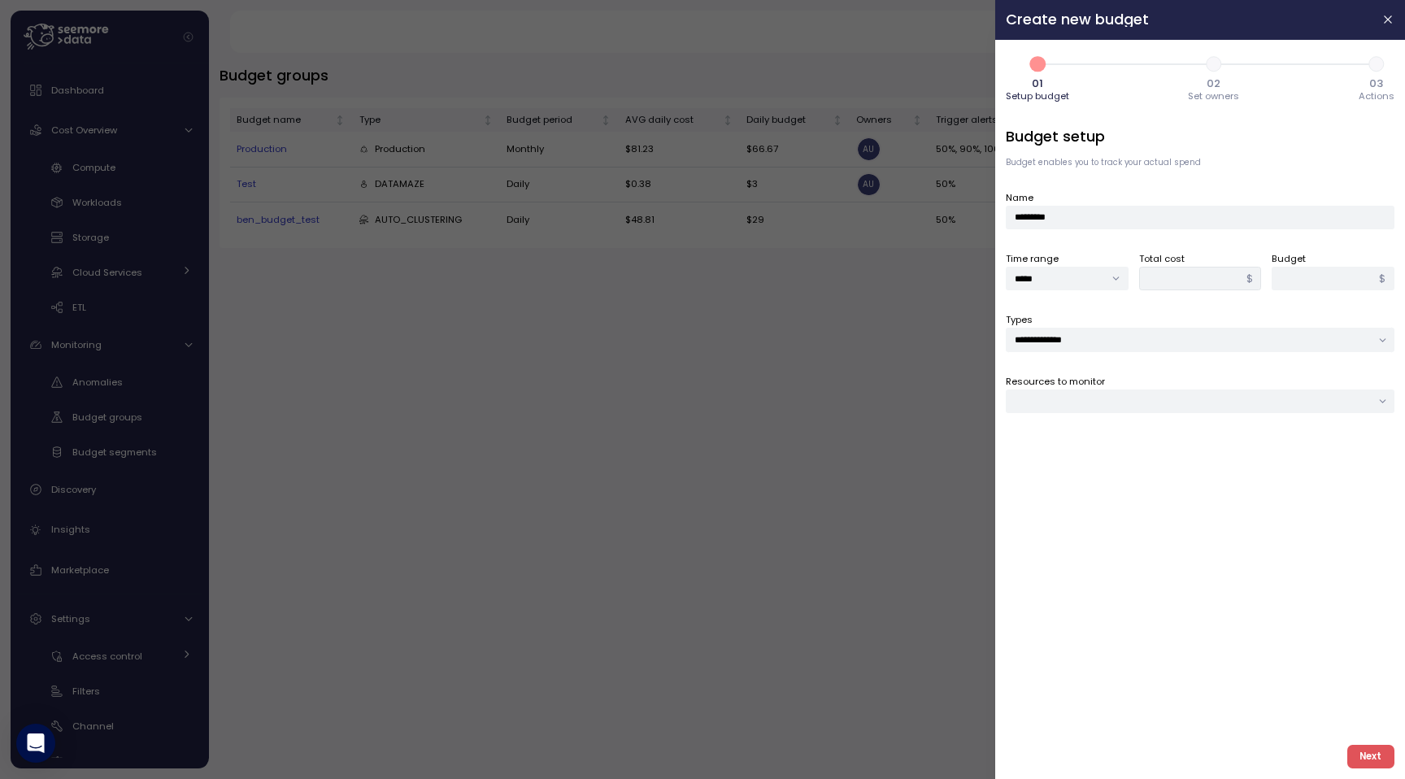
click at [1365, 751] on span "Next" at bounding box center [1370, 757] width 22 height 22
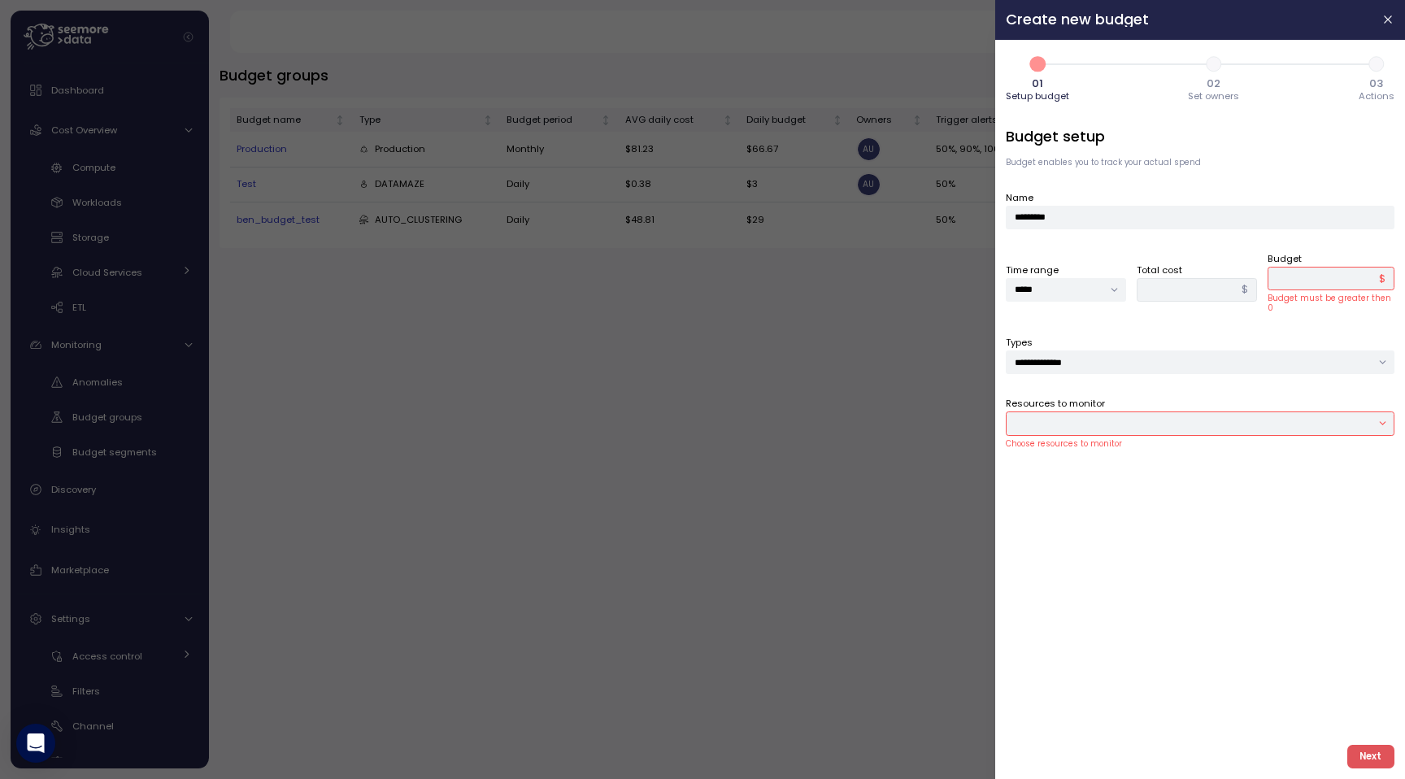
click at [1305, 282] on input "*" at bounding box center [1331, 279] width 127 height 24
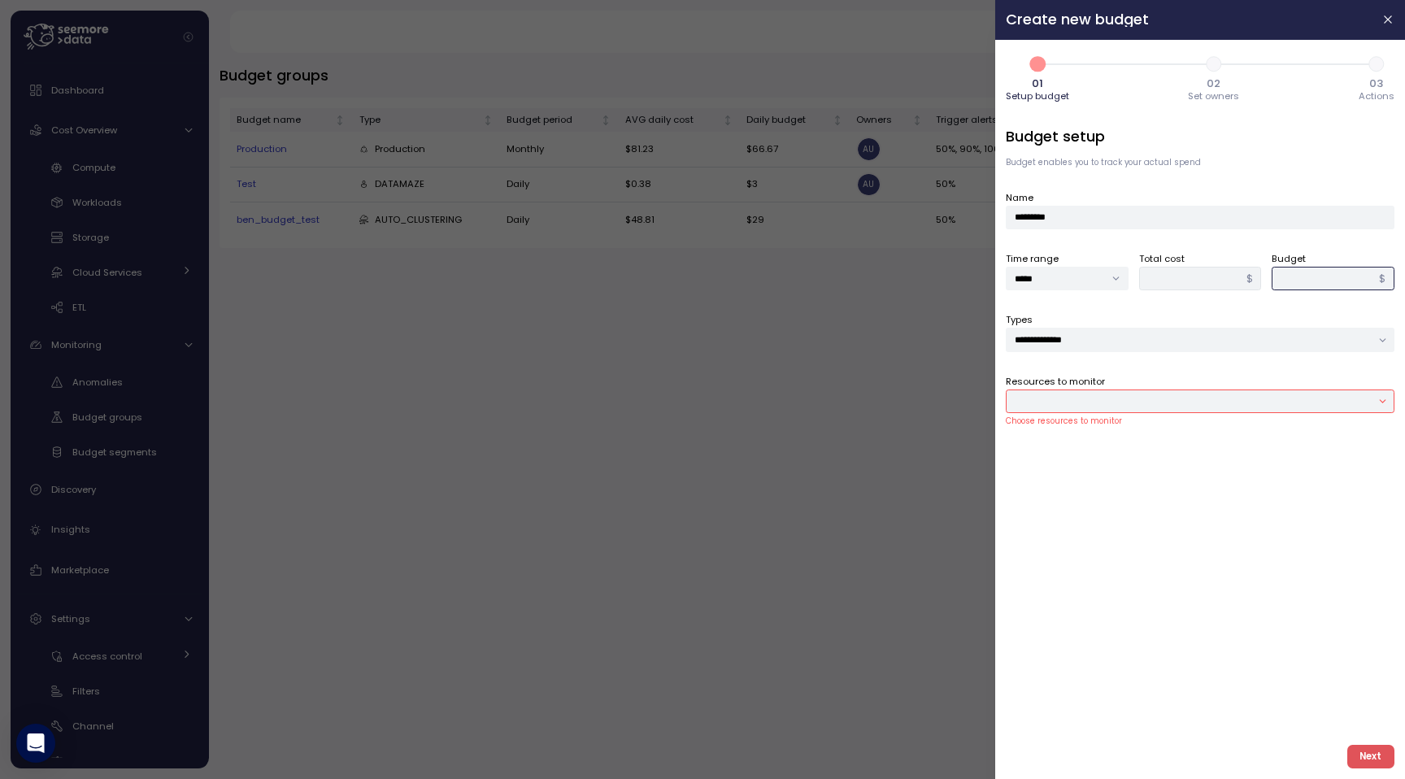
click at [1196, 391] on div at bounding box center [1200, 401] width 389 height 24
type input "**"
click at [1120, 449] on div "Job" at bounding box center [1196, 447] width 358 height 11
click at [1032, 449] on icon at bounding box center [1036, 448] width 8 height 6
click at [1021, 449] on icon at bounding box center [1022, 447] width 11 height 11
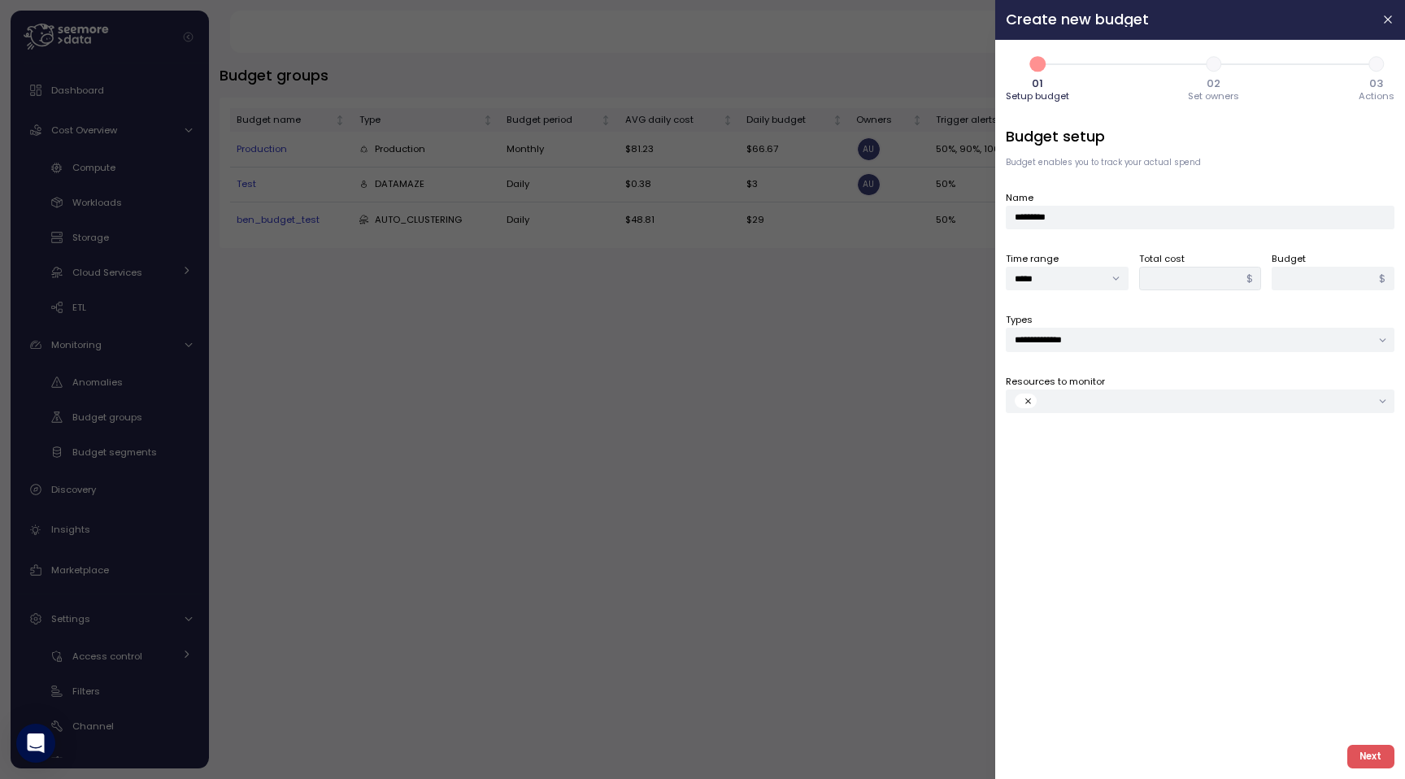
click at [1366, 761] on span "Next" at bounding box center [1370, 757] width 22 height 22
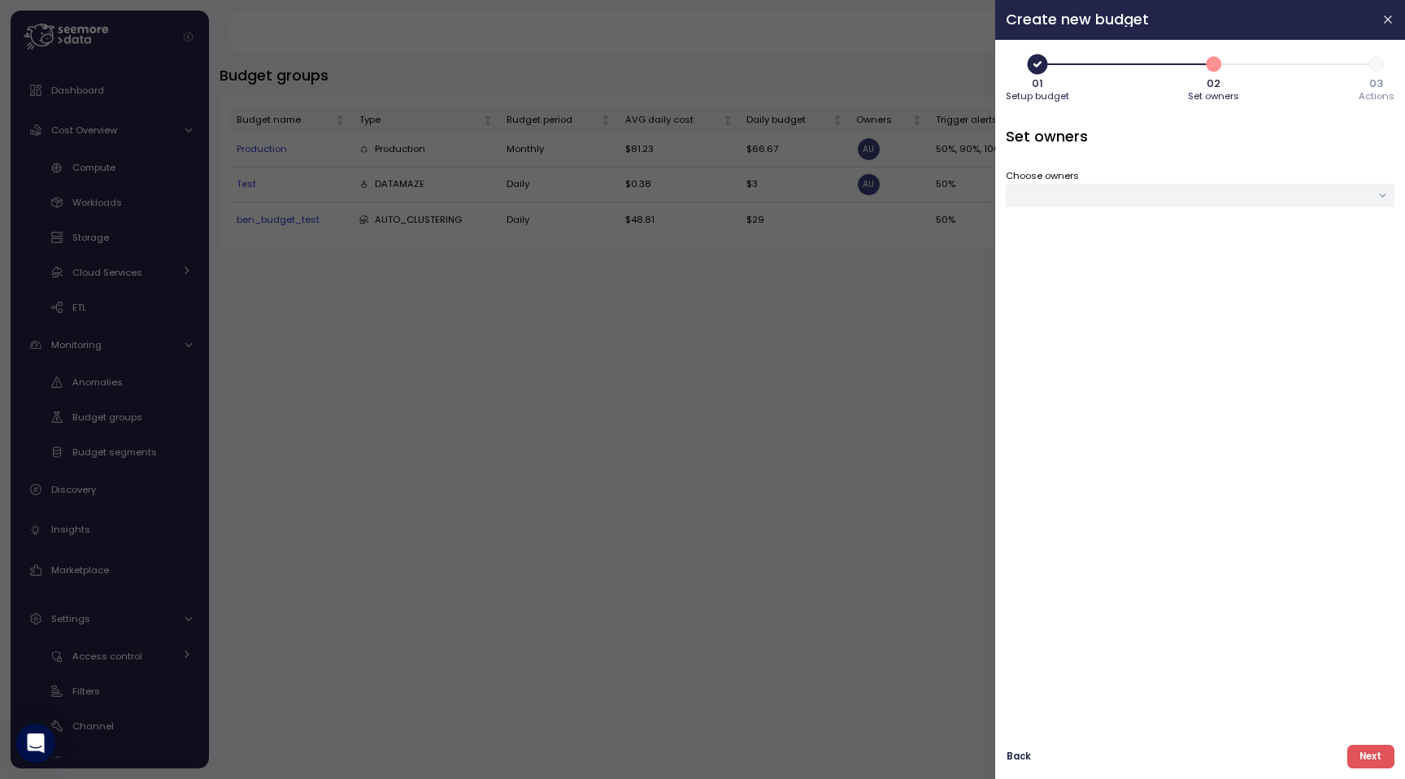
click at [1146, 194] on div at bounding box center [1200, 196] width 389 height 24
click at [1369, 319] on span "Save" at bounding box center [1363, 319] width 24 height 22
click at [1370, 64] on span "3" at bounding box center [1377, 64] width 28 height 28
click at [1381, 755] on span "Next" at bounding box center [1370, 757] width 22 height 22
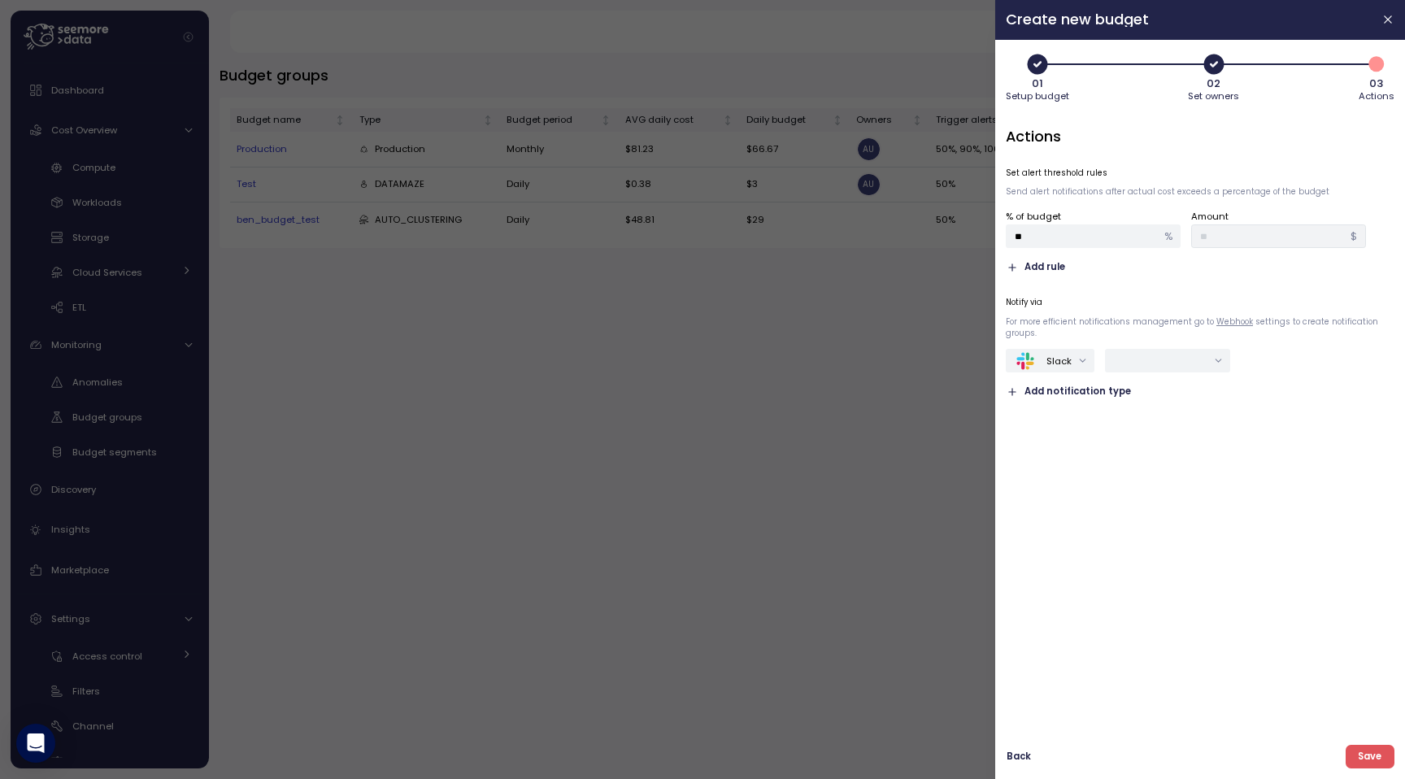
click at [1039, 386] on span "Add notification type" at bounding box center [1077, 391] width 107 height 15
click at [1165, 362] on input "text" at bounding box center [1190, 361] width 93 height 15
click at [1096, 431] on span "Add notification type" at bounding box center [1077, 426] width 107 height 15
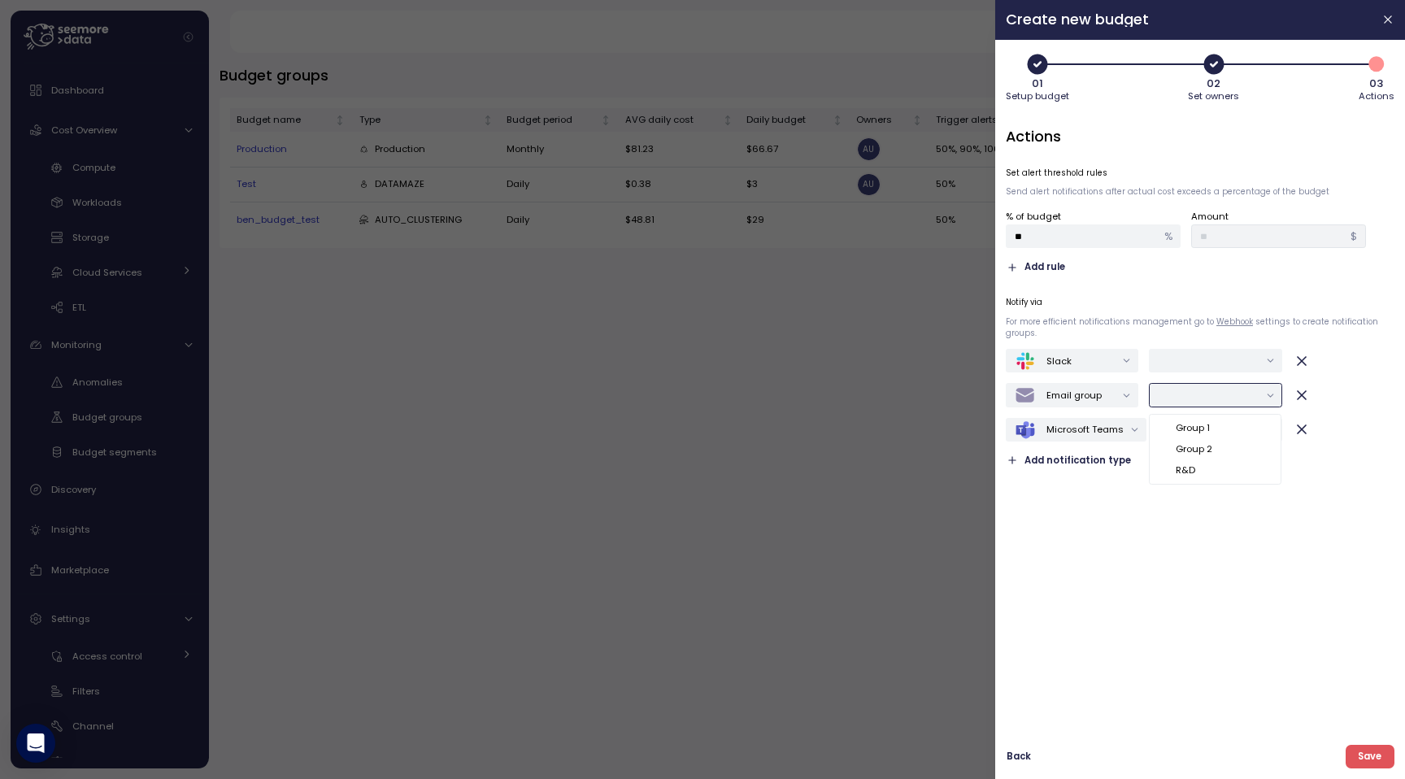
click at [1207, 407] on div at bounding box center [1216, 395] width 133 height 24
click at [1084, 581] on div "Actions Set alert threshold rules Send alert notifications after actual cost ex…" at bounding box center [1200, 429] width 389 height 606
click at [299, 320] on div at bounding box center [702, 389] width 1405 height 779
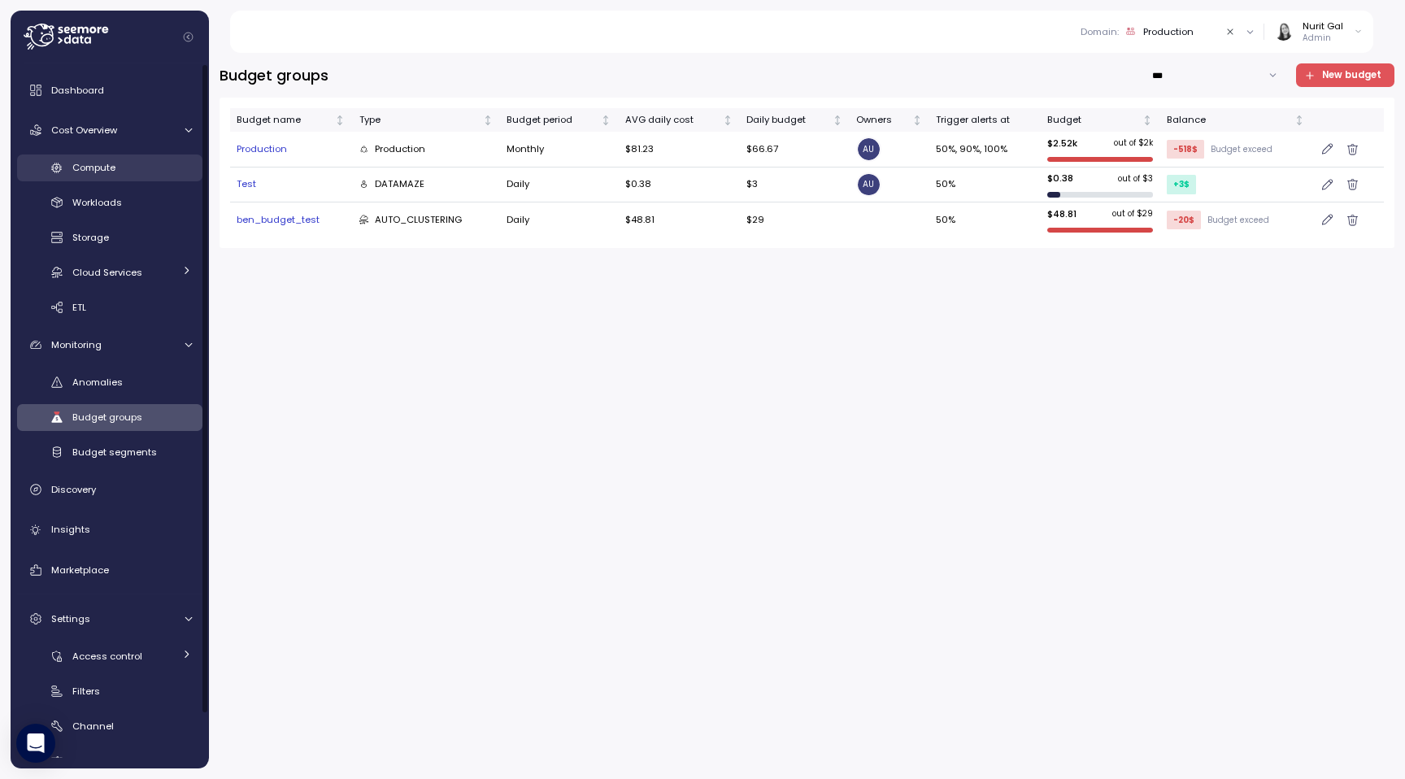
click at [129, 167] on div "Compute" at bounding box center [132, 167] width 120 height 16
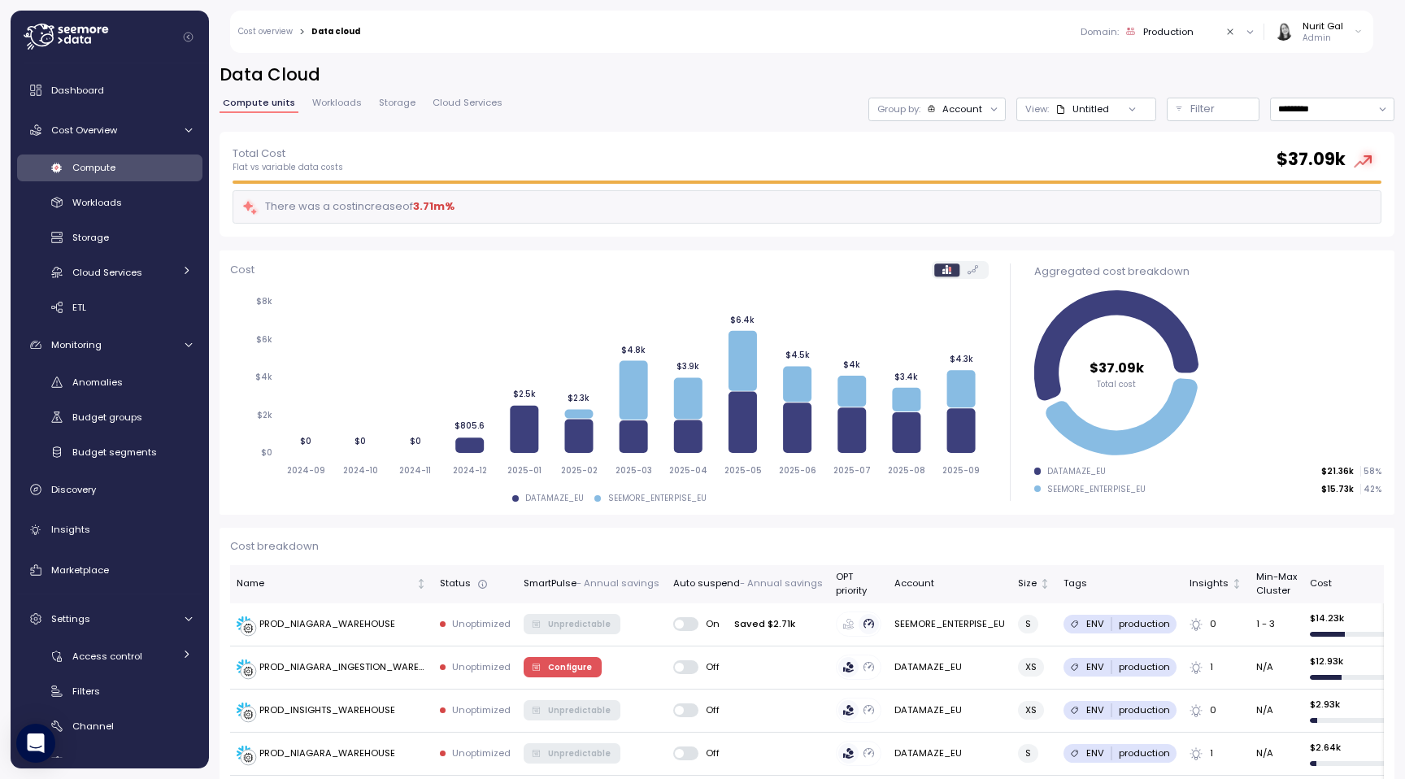
click at [345, 107] on span "Workloads" at bounding box center [337, 102] width 50 height 9
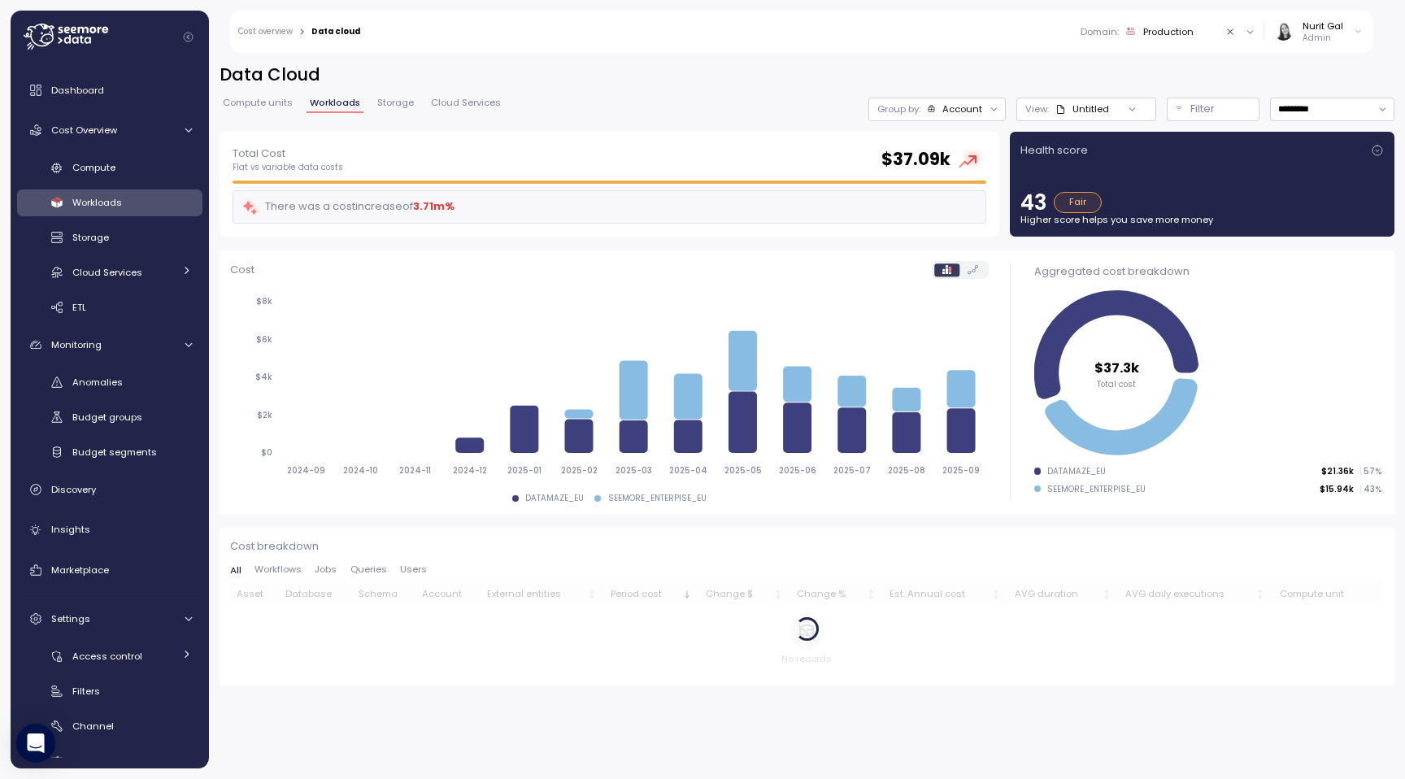
click at [330, 569] on span "Jobs" at bounding box center [326, 569] width 22 height 9
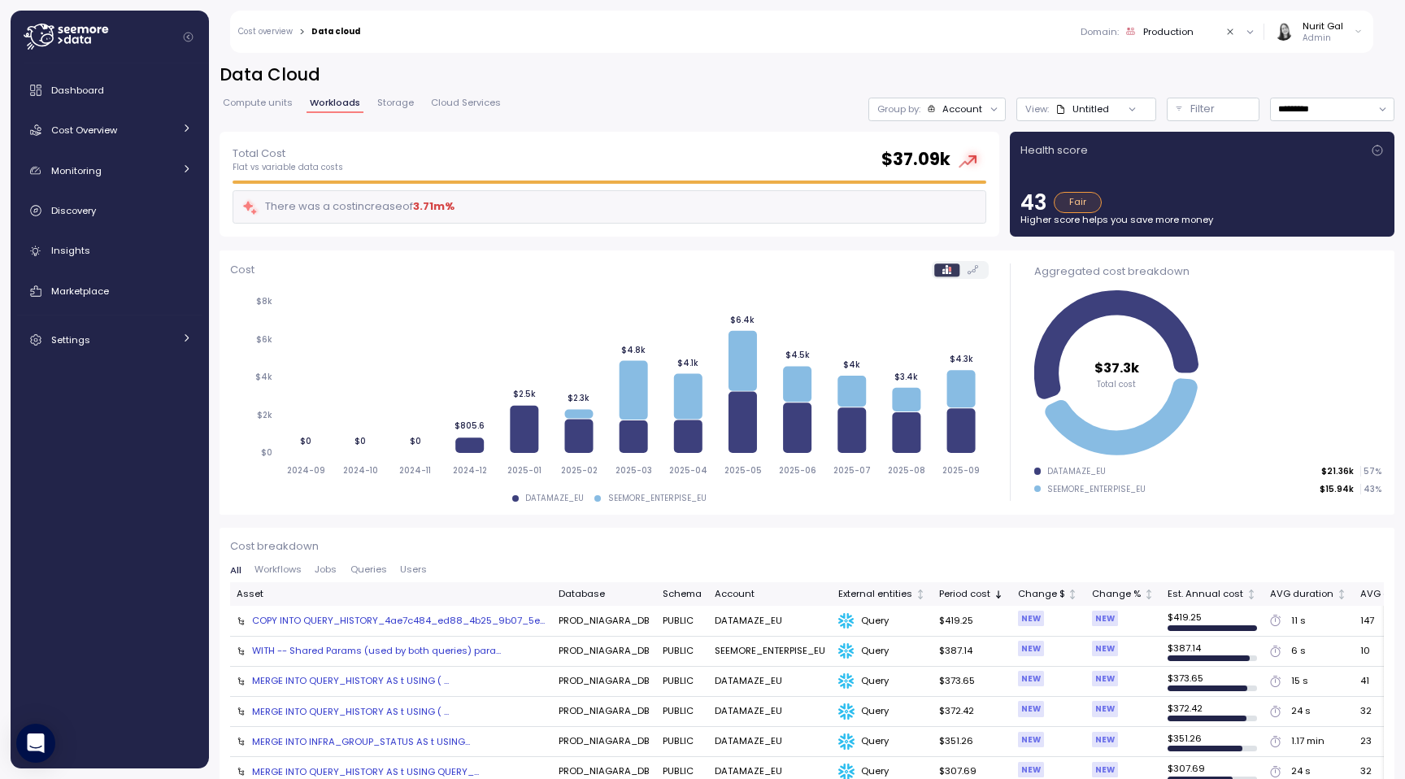
click at [449, 651] on div "WITH -- Shared Params (used by both queries) para..." at bounding box center [376, 650] width 249 height 13
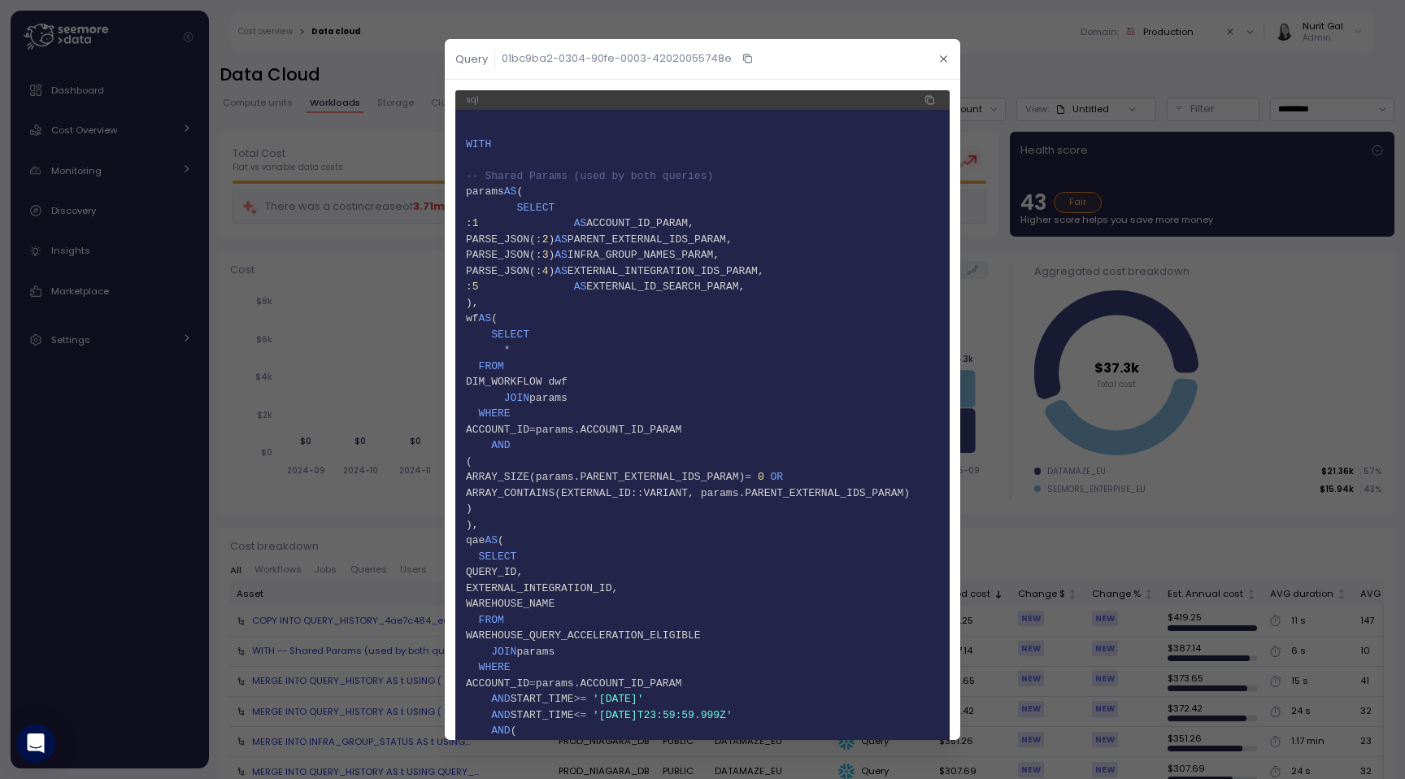
click at [882, 205] on span "6 SELECT" at bounding box center [702, 208] width 473 height 16
